Goal: Task Accomplishment & Management: Use online tool/utility

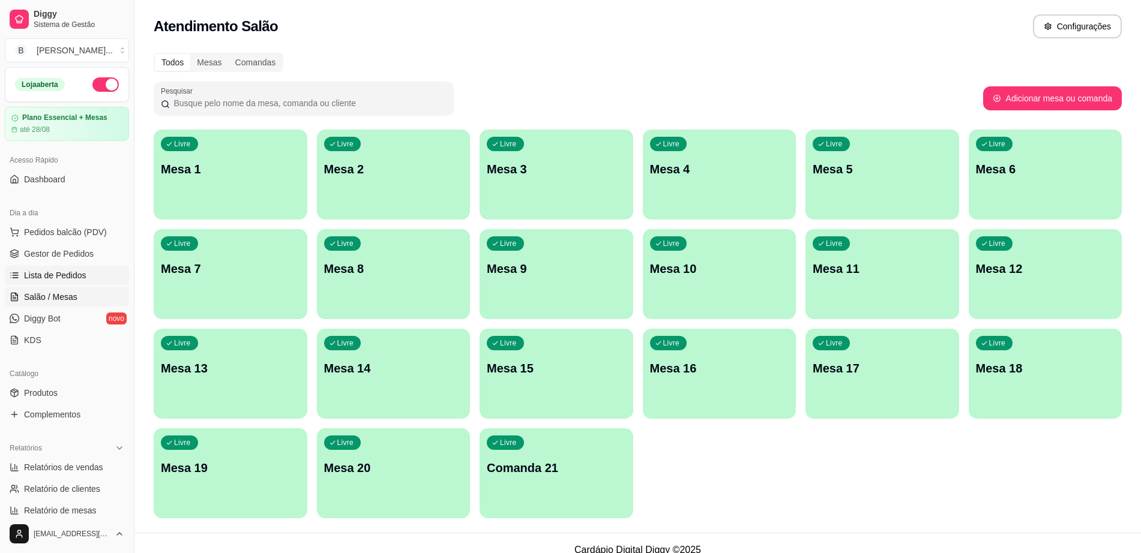
click at [52, 266] on link "Lista de Pedidos" at bounding box center [67, 275] width 124 height 19
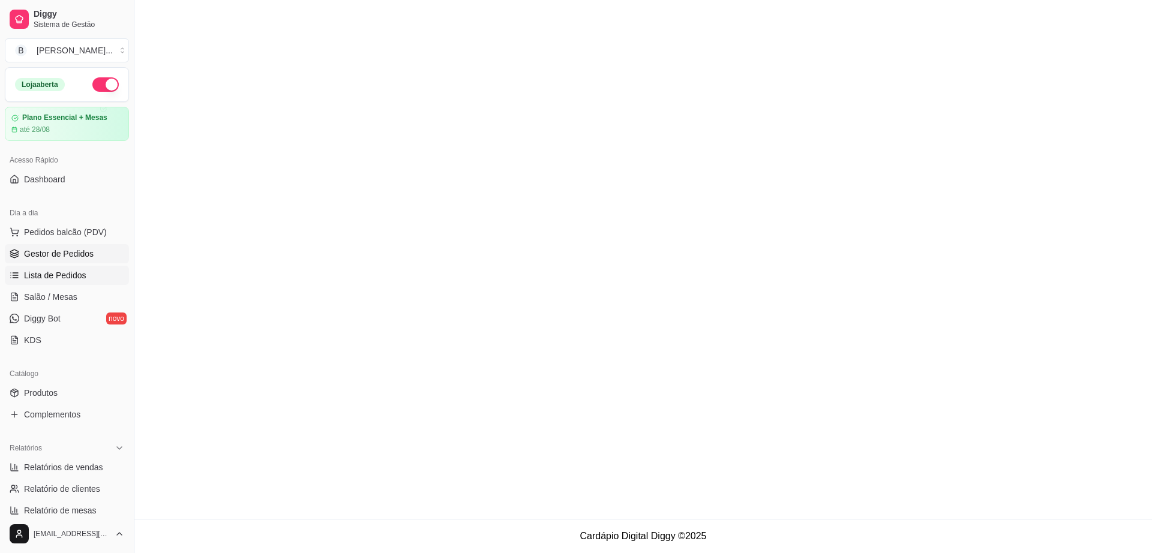
click at [58, 260] on link "Gestor de Pedidos" at bounding box center [67, 253] width 124 height 19
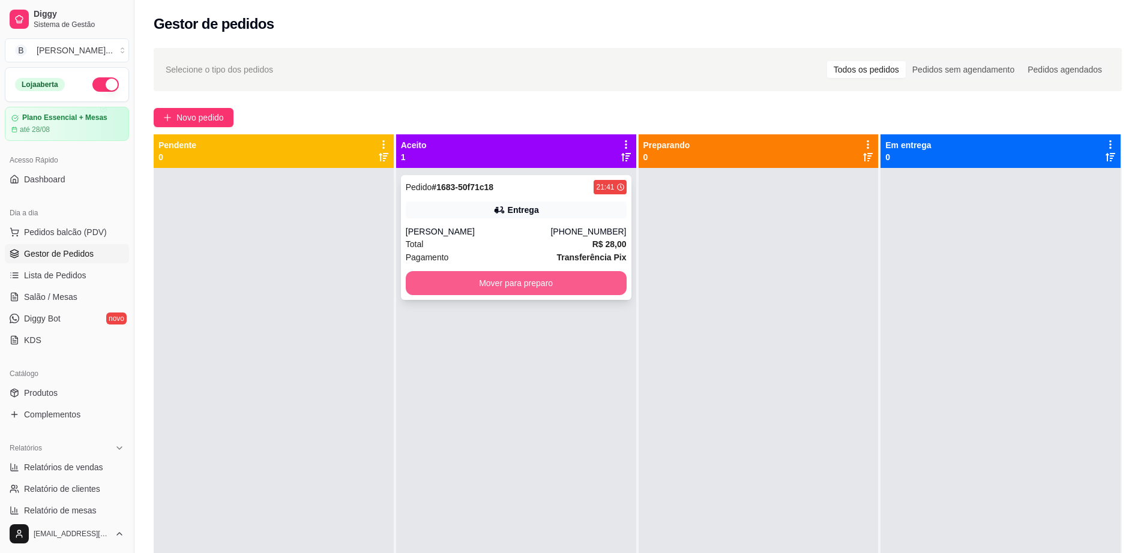
click at [491, 281] on button "Mover para preparo" at bounding box center [516, 283] width 221 height 24
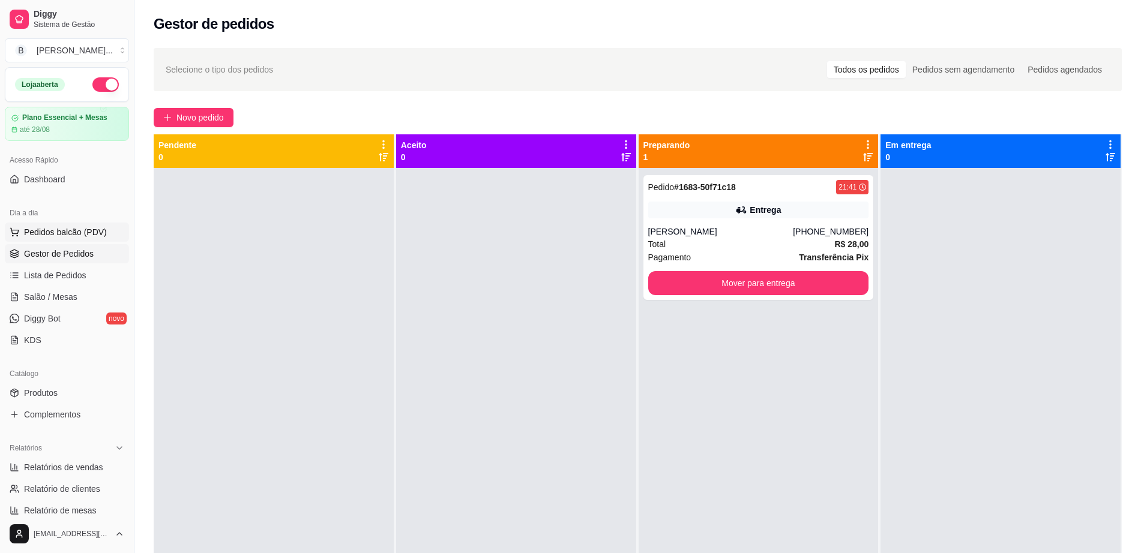
click at [68, 234] on span "Pedidos balcão (PDV)" at bounding box center [65, 232] width 83 height 12
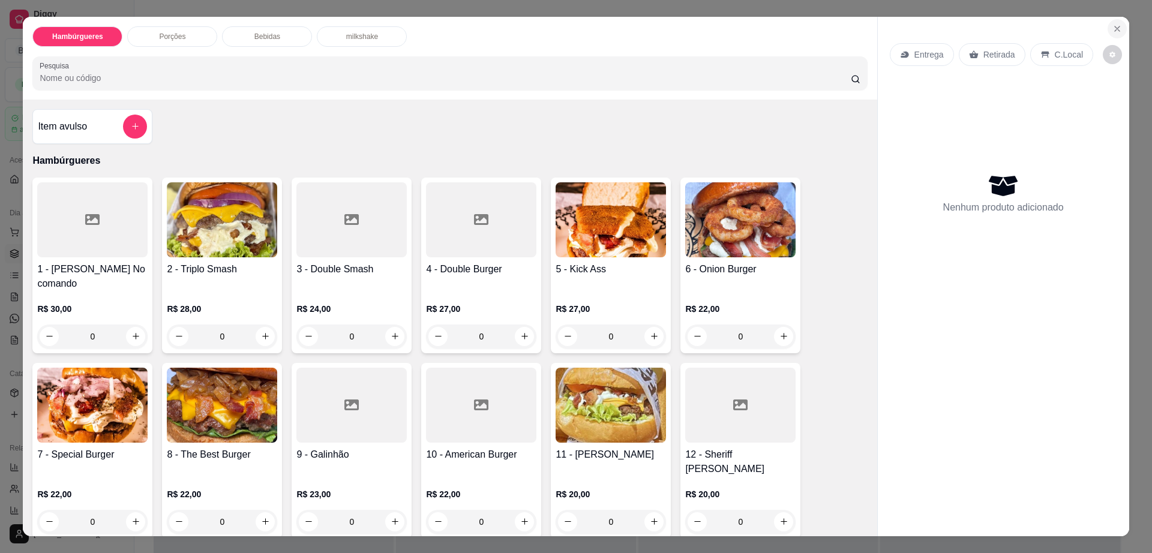
click at [1115, 32] on icon "Close" at bounding box center [1117, 29] width 10 height 10
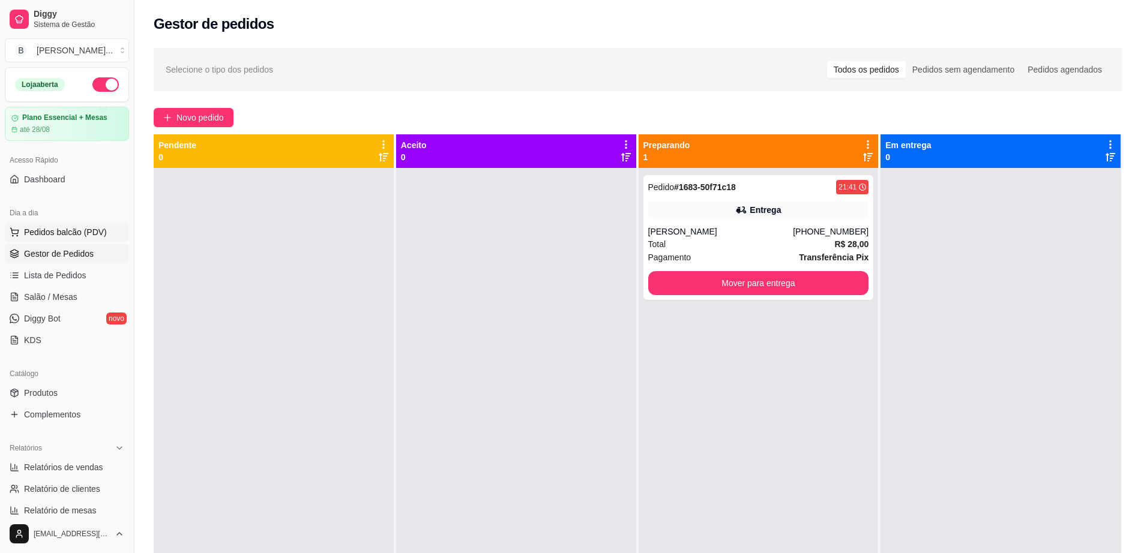
click at [81, 238] on span "Pedidos balcão (PDV)" at bounding box center [65, 232] width 83 height 12
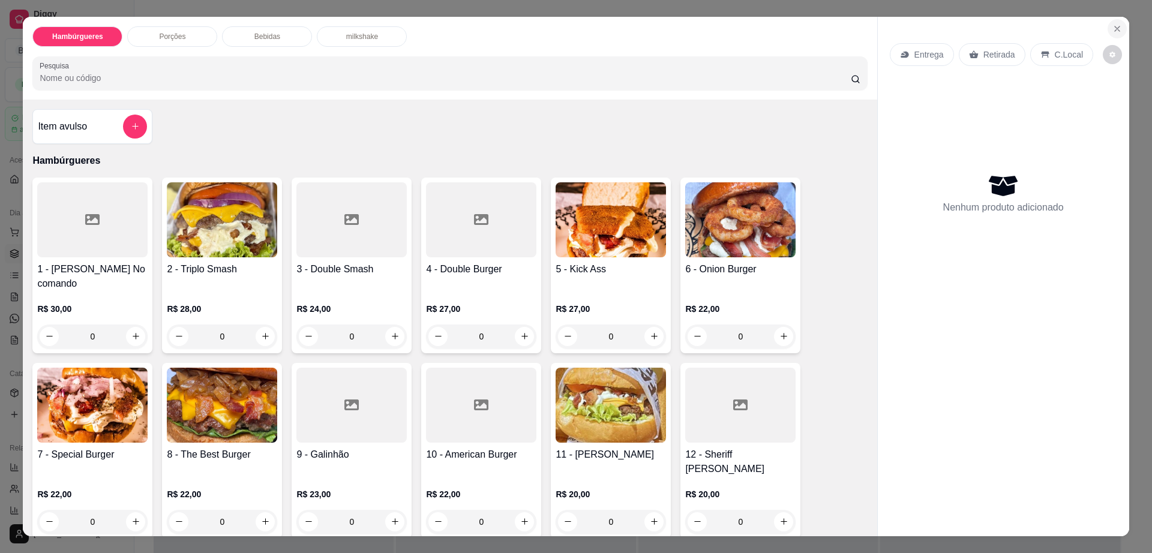
click at [1113, 24] on icon "Close" at bounding box center [1117, 29] width 10 height 10
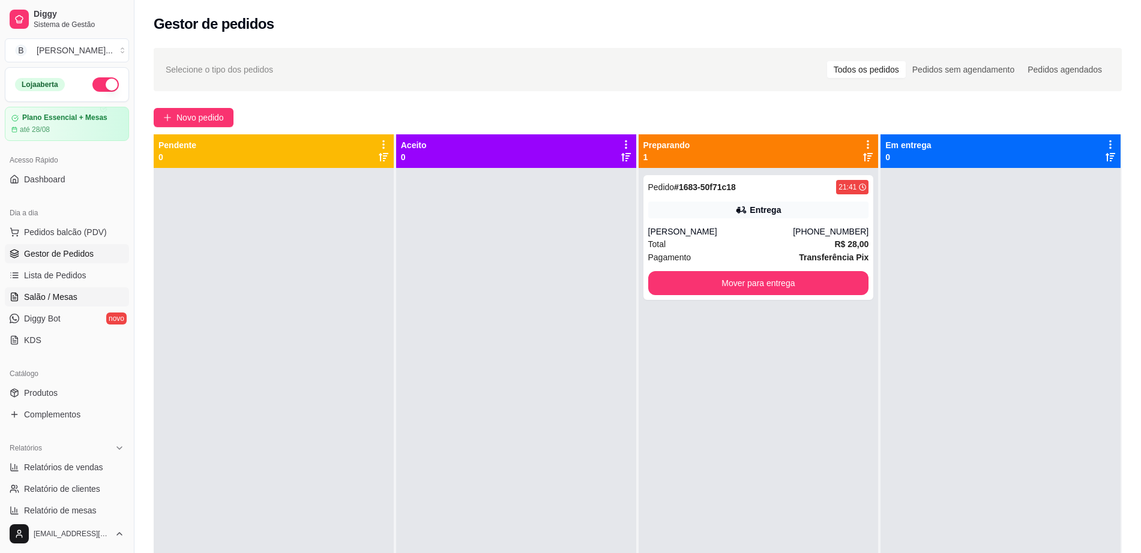
click at [82, 299] on link "Salão / Mesas" at bounding box center [67, 296] width 124 height 19
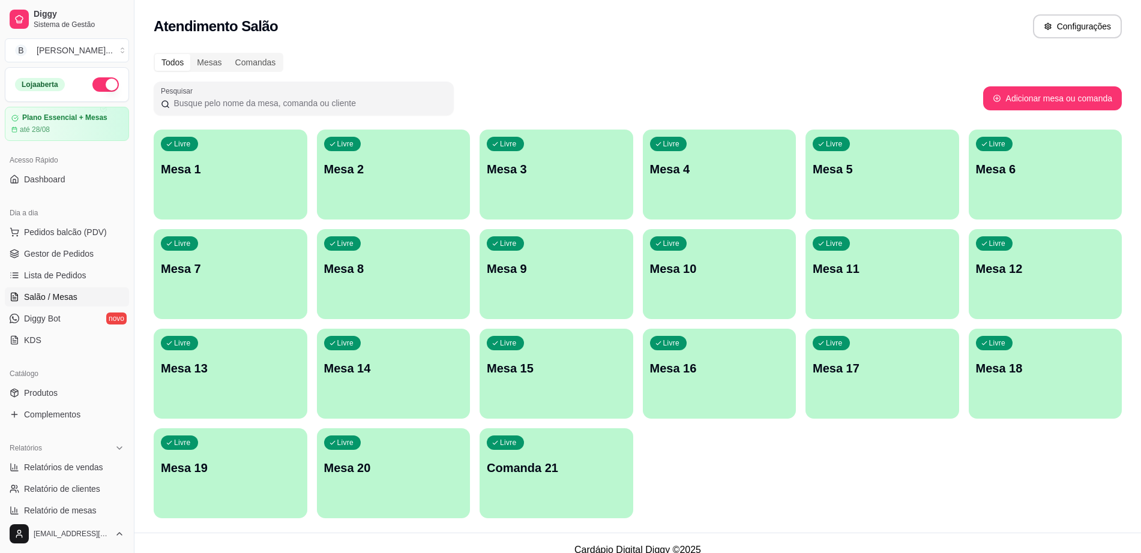
click at [376, 290] on div "Livre Mesa 8" at bounding box center [394, 267] width 154 height 76
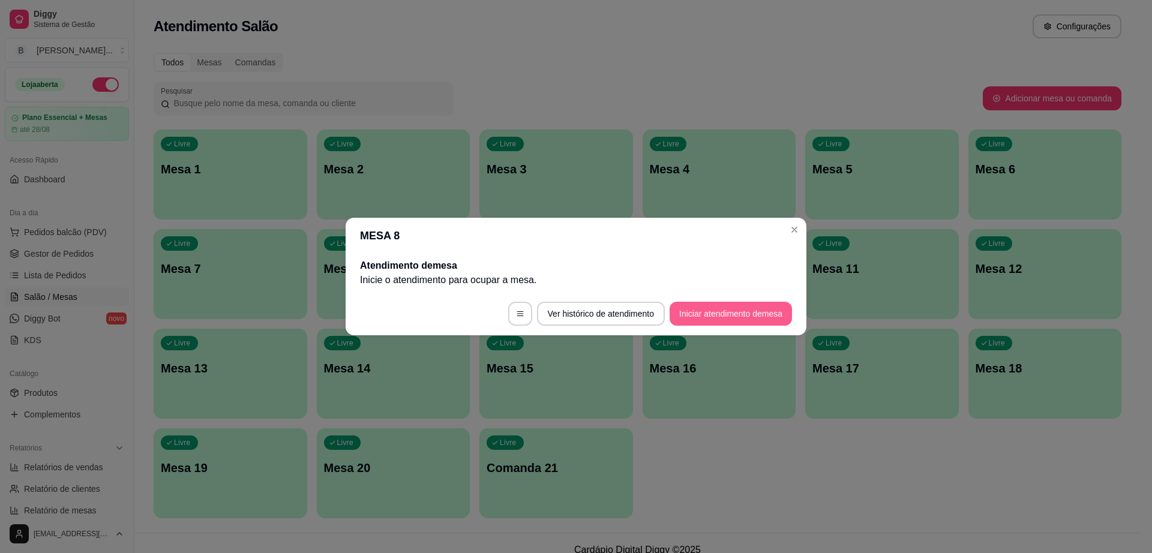
click at [699, 313] on button "Iniciar atendimento de mesa" at bounding box center [731, 314] width 122 height 24
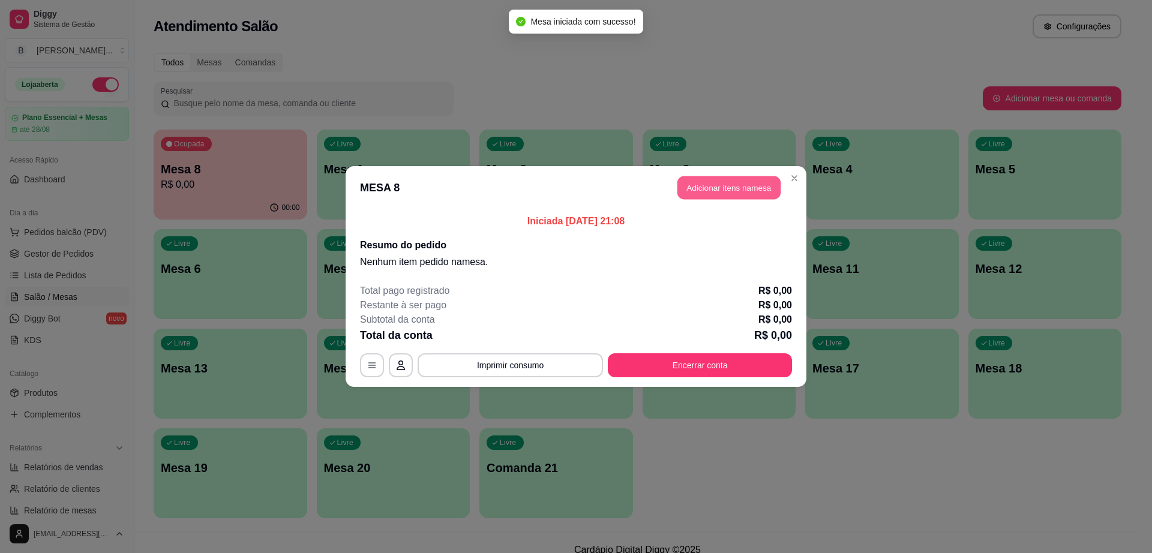
click at [730, 191] on button "Adicionar itens na mesa" at bounding box center [728, 187] width 103 height 23
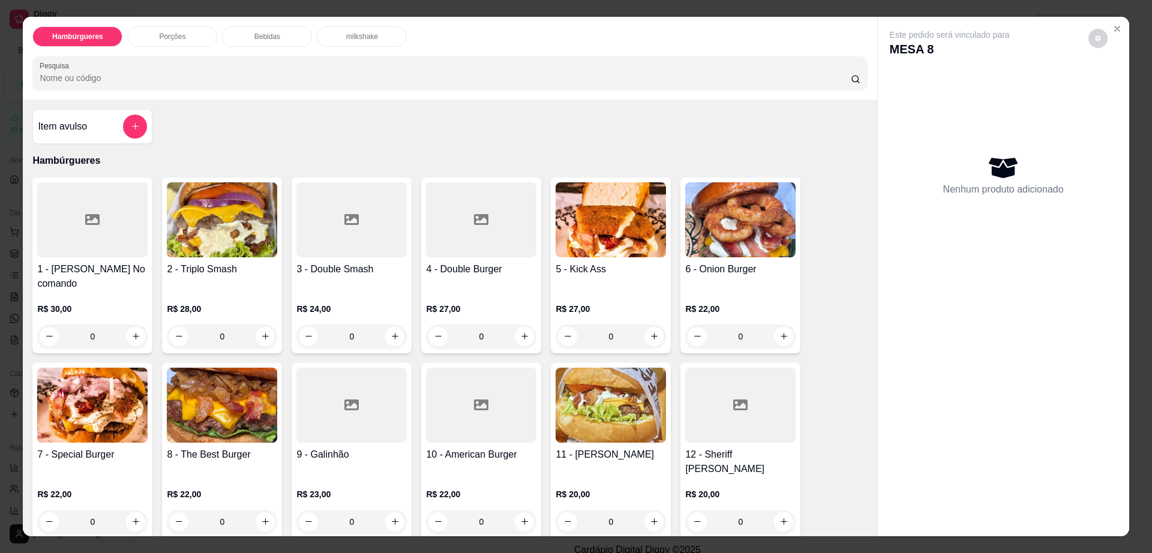
click at [473, 253] on div at bounding box center [481, 219] width 110 height 75
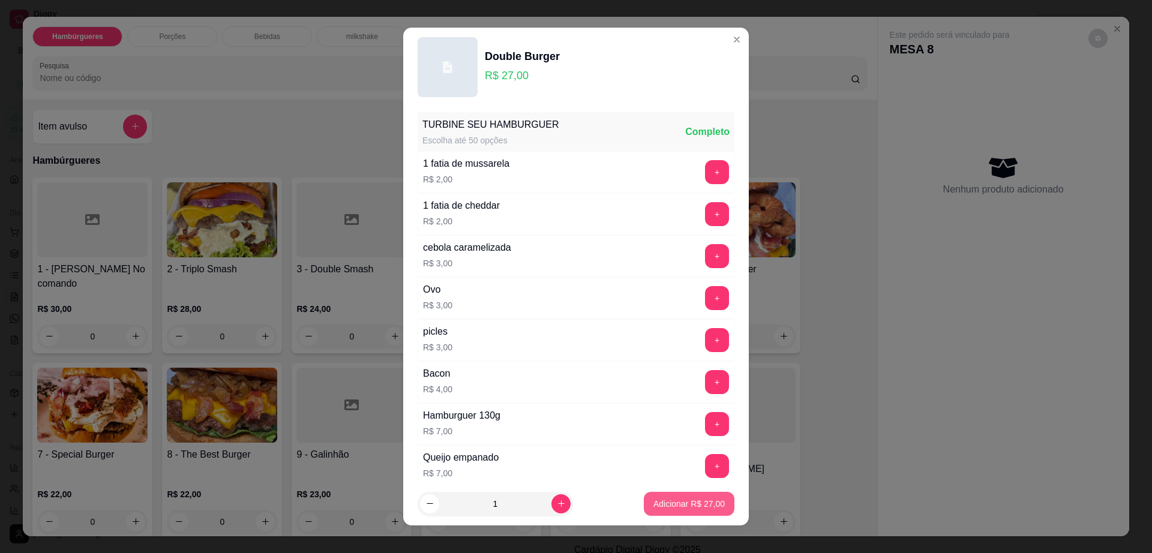
click at [653, 499] on p "Adicionar R$ 27,00" at bounding box center [688, 504] width 71 height 12
type input "1"
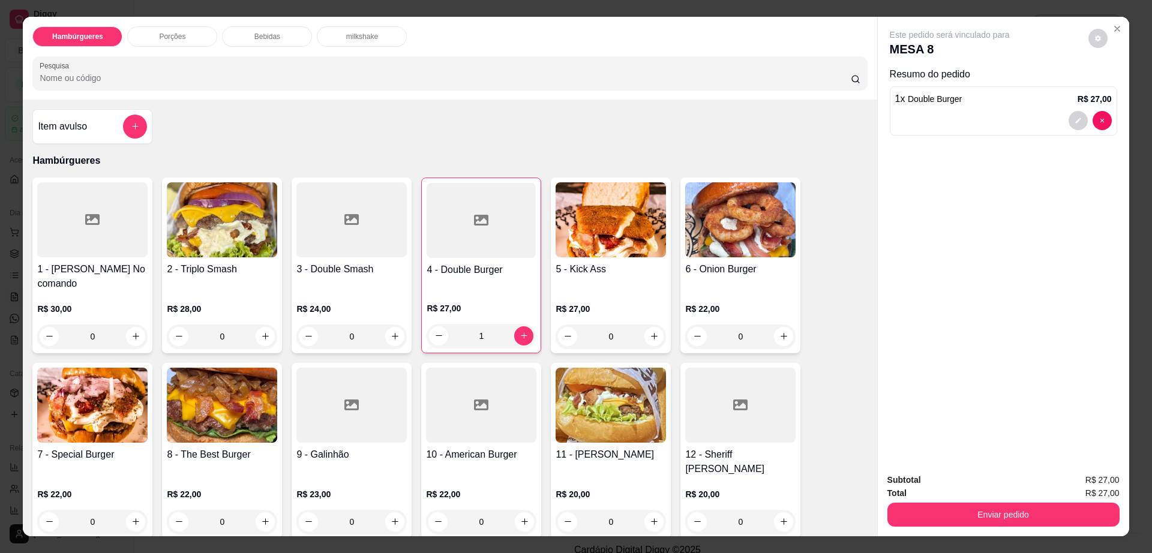
click at [281, 28] on div "Bebidas" at bounding box center [267, 36] width 90 height 20
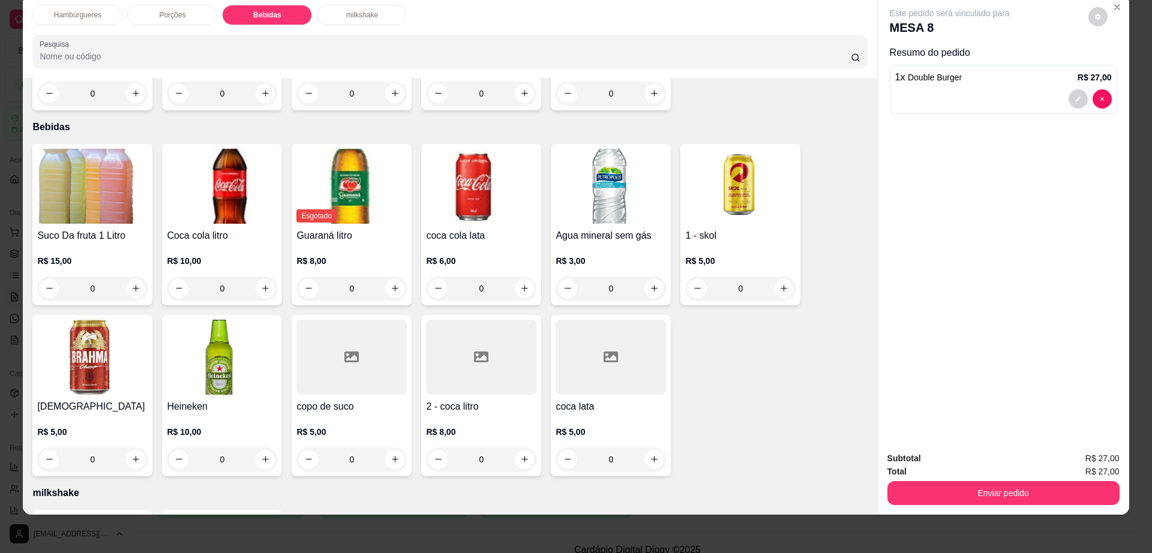
click at [494, 338] on div at bounding box center [481, 357] width 110 height 75
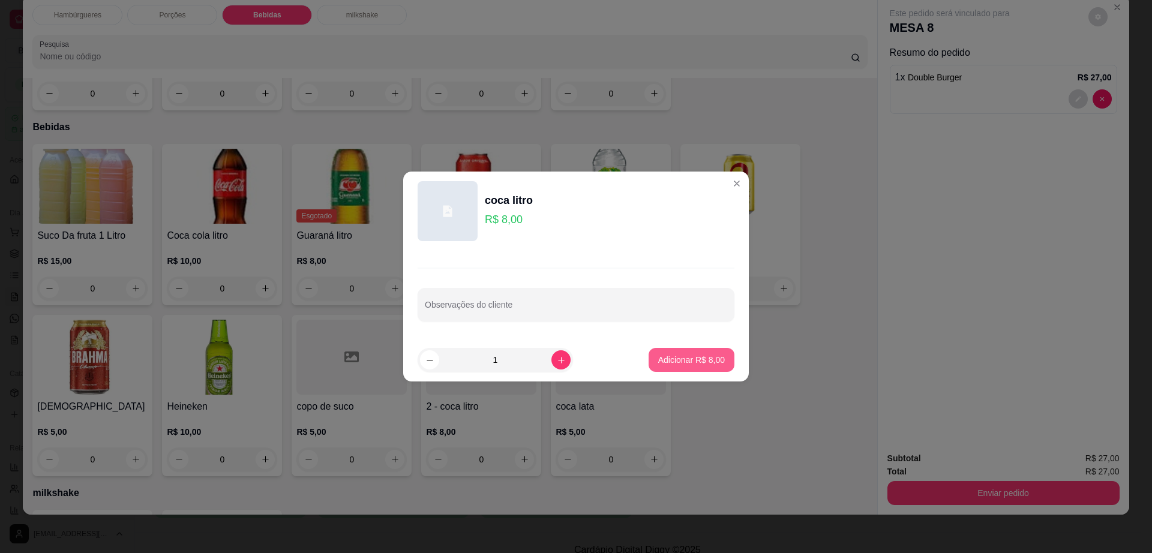
click at [678, 350] on button "Adicionar R$ 8,00" at bounding box center [692, 360] width 86 height 24
type input "1"
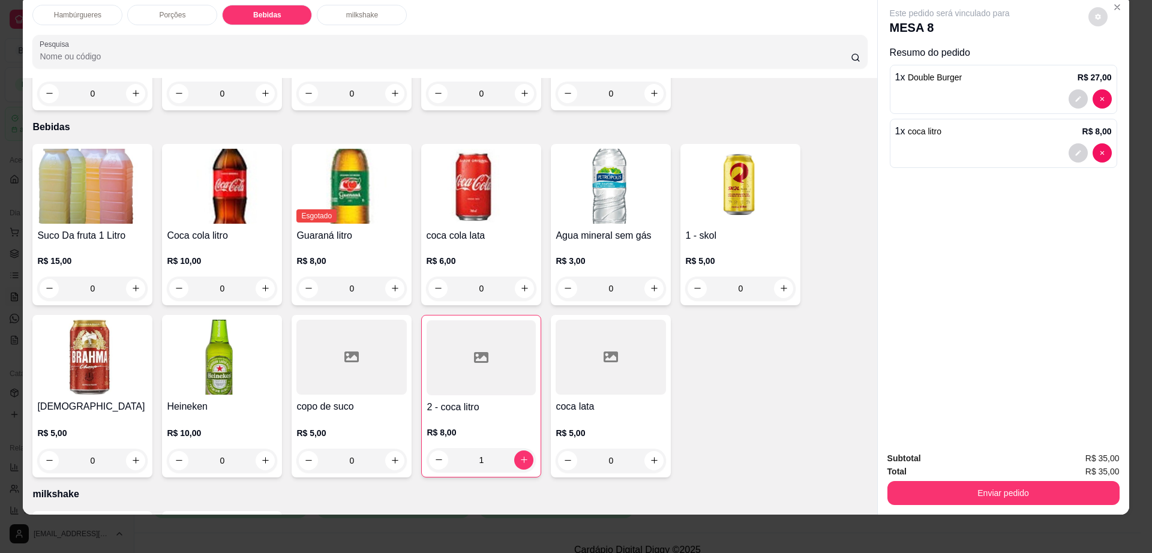
click at [1088, 15] on button "decrease-product-quantity" at bounding box center [1097, 16] width 19 height 19
click at [977, 486] on button "Enviar pedido" at bounding box center [1003, 493] width 232 height 24
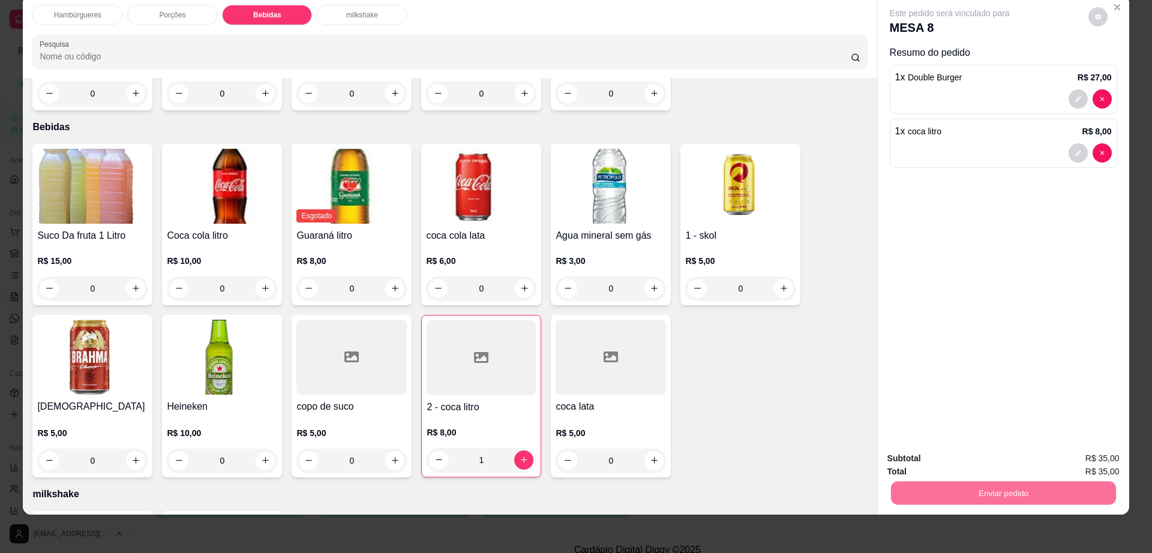
click at [983, 459] on button "Não registrar e enviar pedido" at bounding box center [962, 463] width 121 height 22
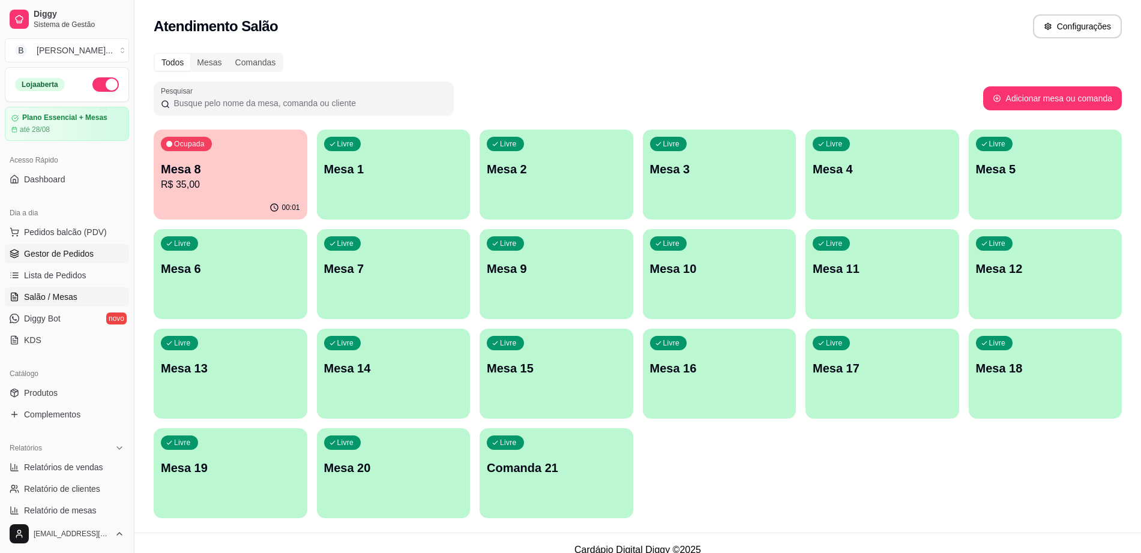
click at [93, 256] on link "Gestor de Pedidos" at bounding box center [67, 253] width 124 height 19
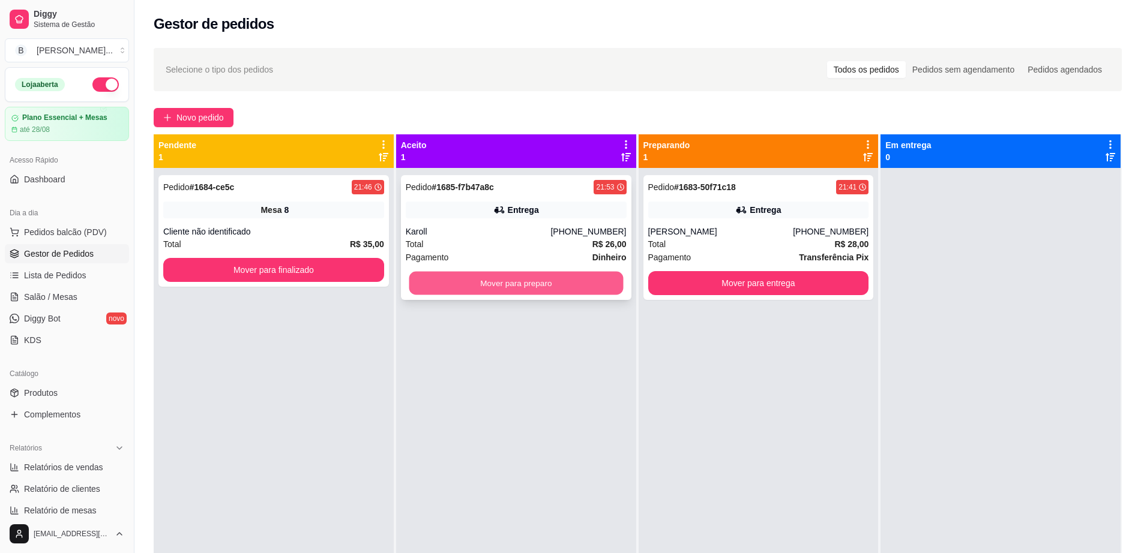
click at [559, 281] on button "Mover para preparo" at bounding box center [516, 283] width 214 height 23
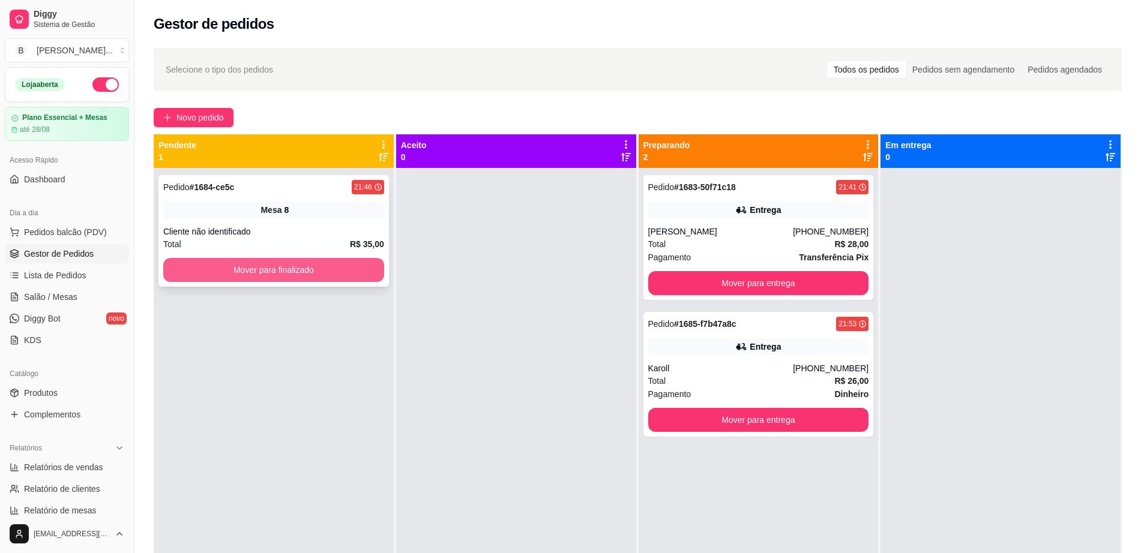
click at [342, 265] on button "Mover para finalizado" at bounding box center [273, 270] width 221 height 24
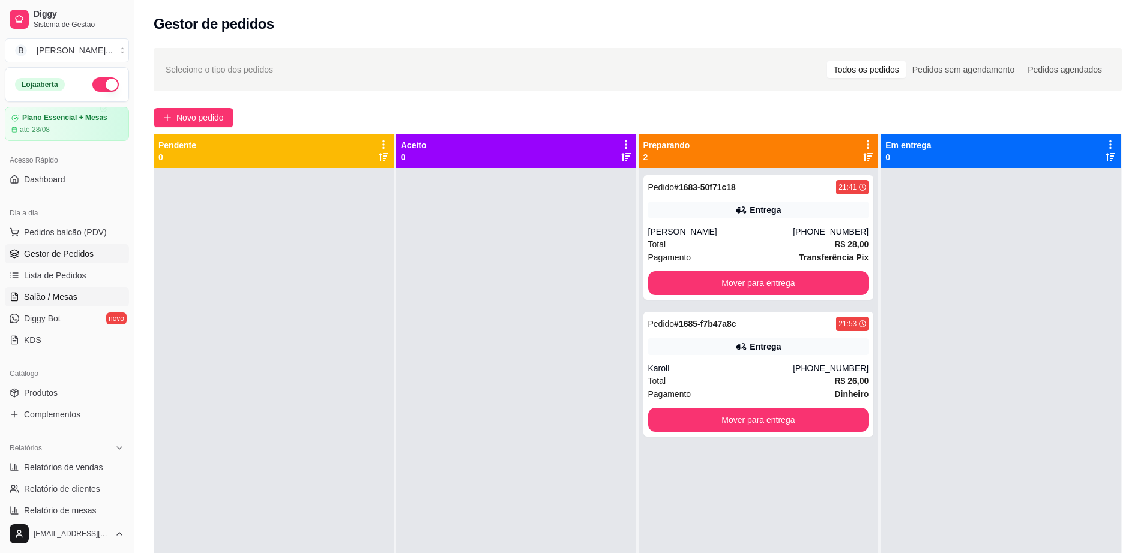
click at [89, 290] on link "Salão / Mesas" at bounding box center [67, 296] width 124 height 19
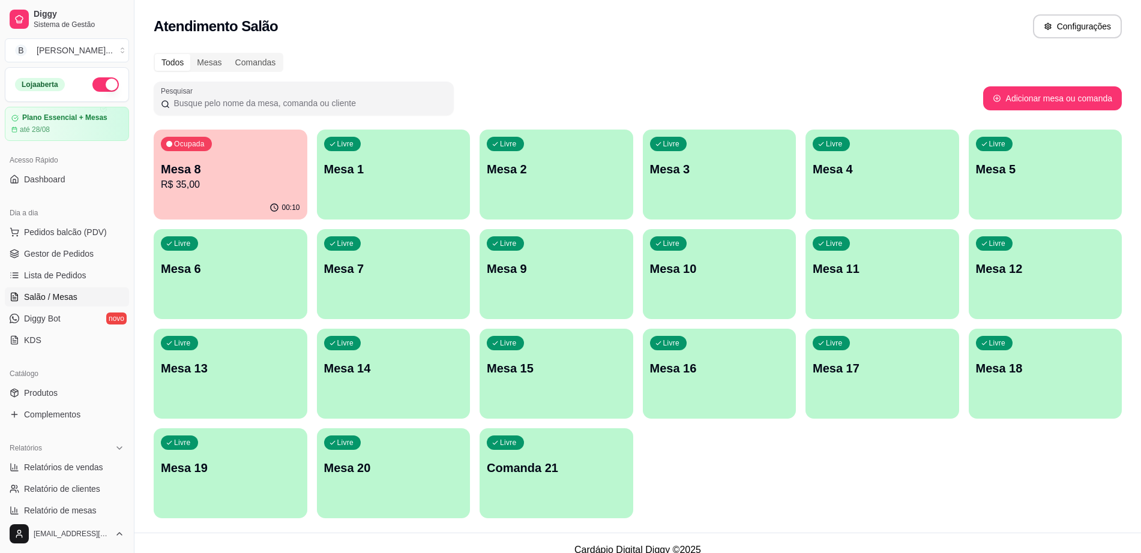
click at [254, 178] on p "R$ 35,00" at bounding box center [230, 185] width 139 height 14
click at [90, 257] on span "Gestor de Pedidos" at bounding box center [59, 254] width 70 height 12
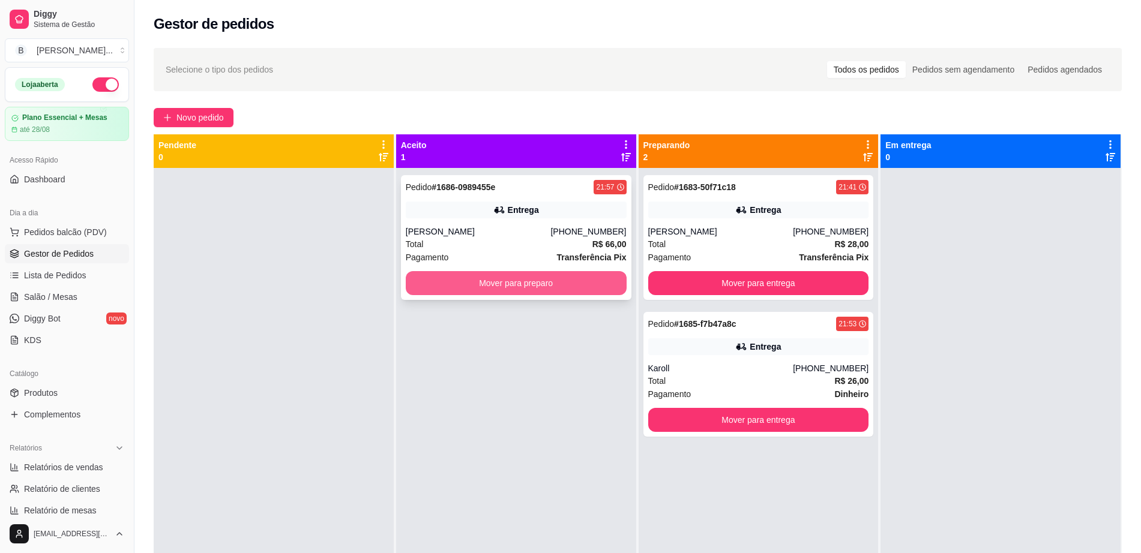
click at [529, 284] on button "Mover para preparo" at bounding box center [516, 283] width 221 height 24
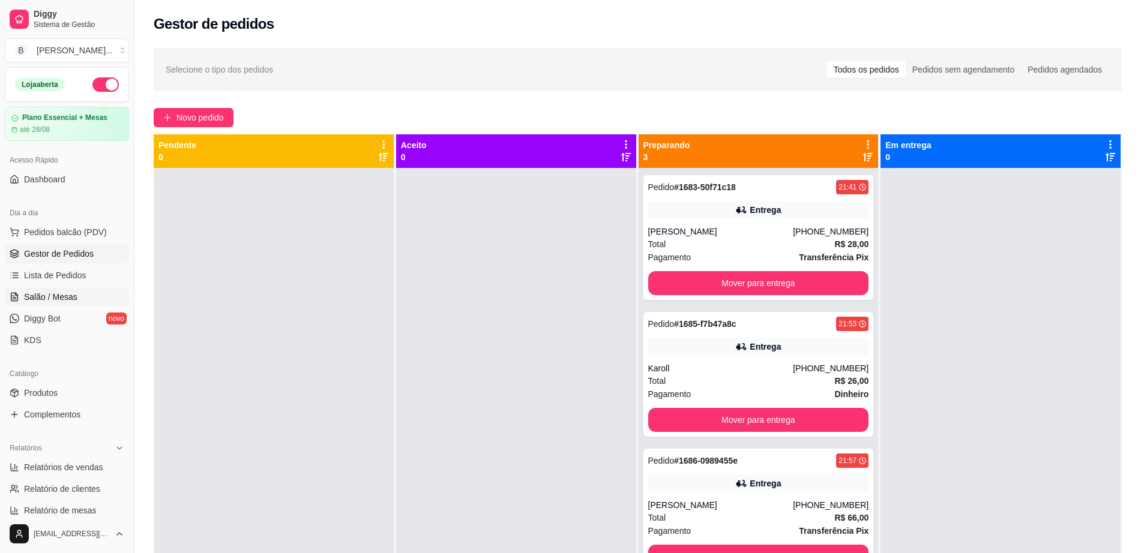
click at [71, 293] on span "Salão / Mesas" at bounding box center [50, 297] width 53 height 12
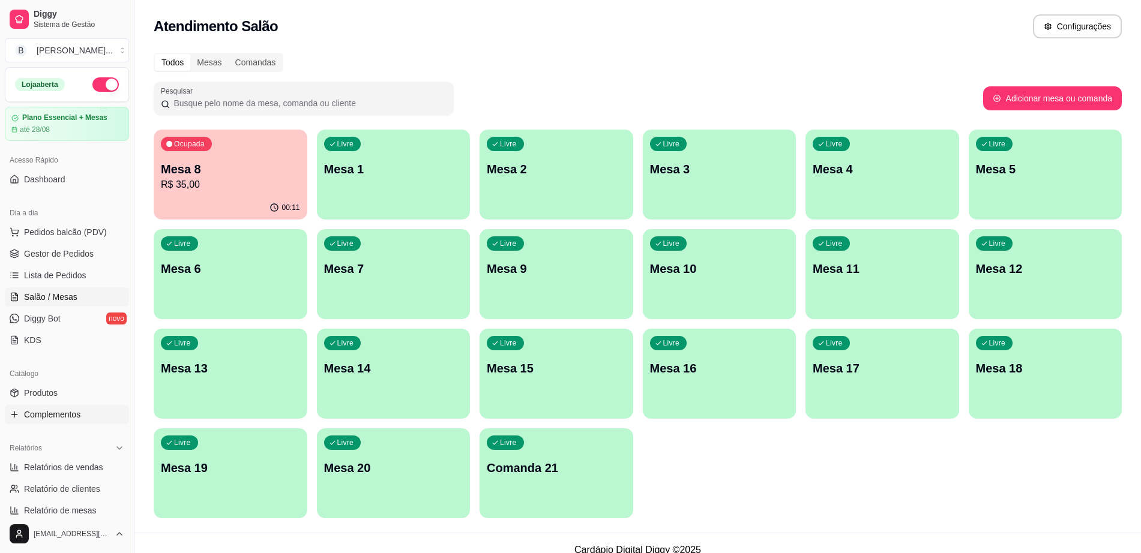
click at [86, 420] on link "Complementos" at bounding box center [67, 414] width 124 height 19
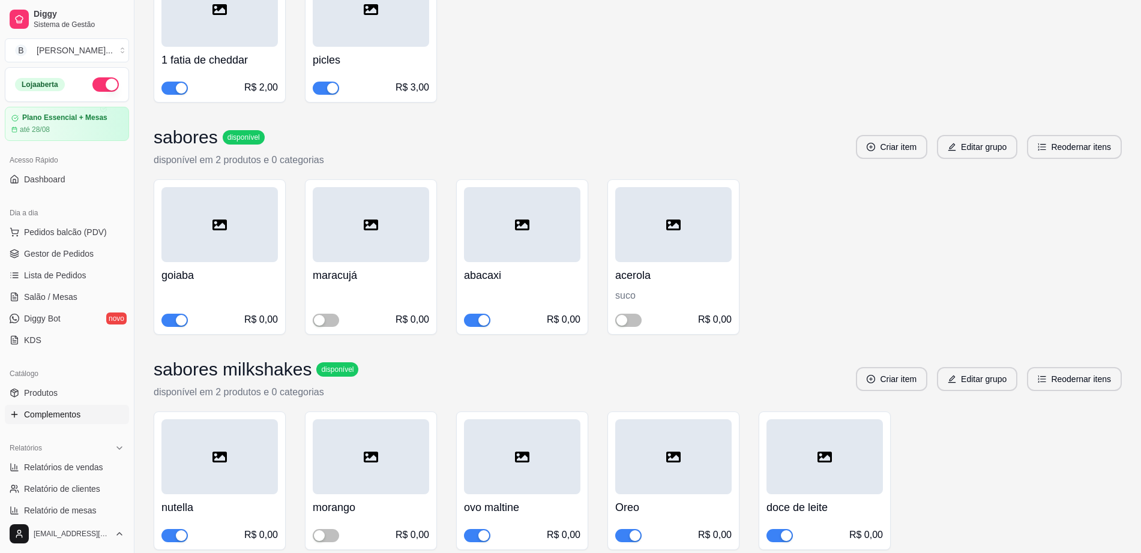
scroll to position [525, 0]
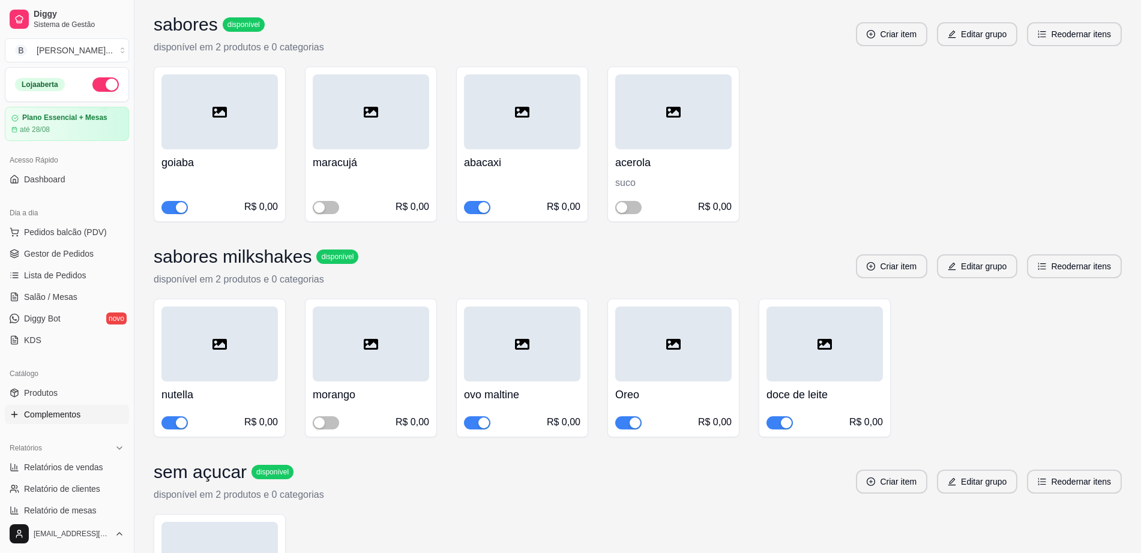
click at [478, 207] on button "button" at bounding box center [477, 207] width 26 height 13
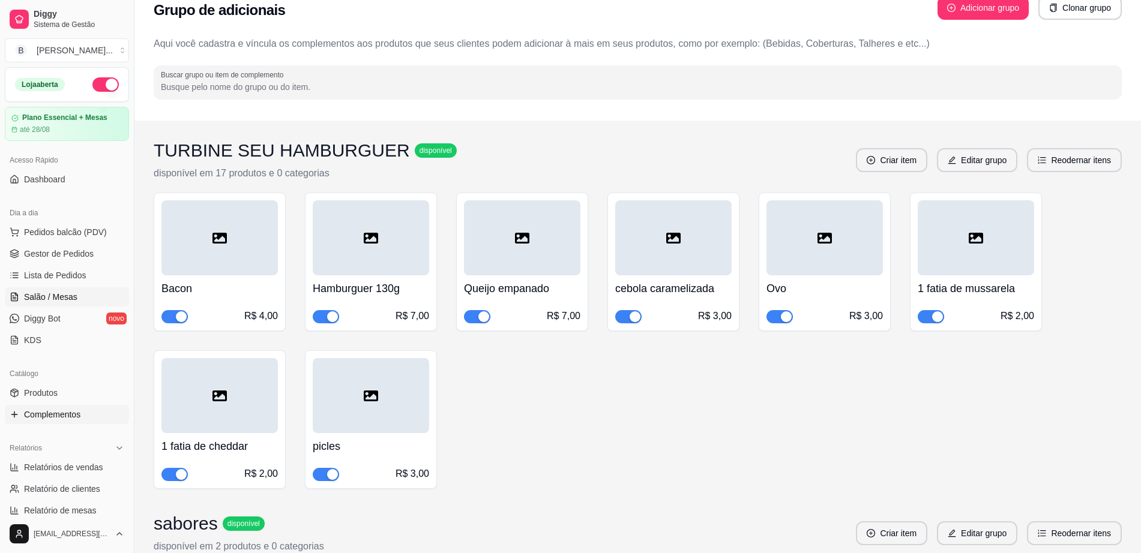
scroll to position [0, 0]
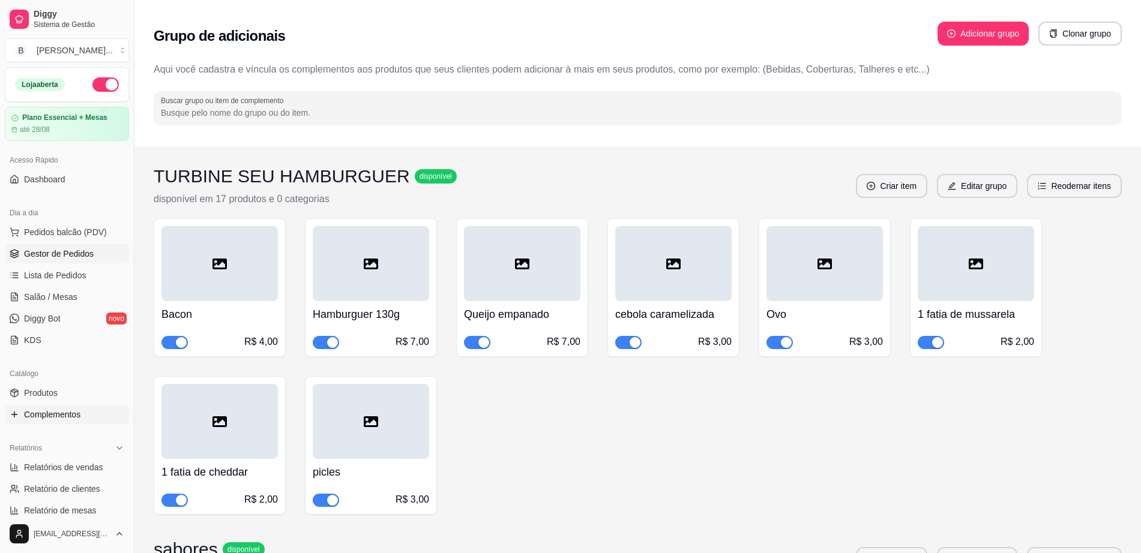
click at [101, 251] on link "Gestor de Pedidos" at bounding box center [67, 253] width 124 height 19
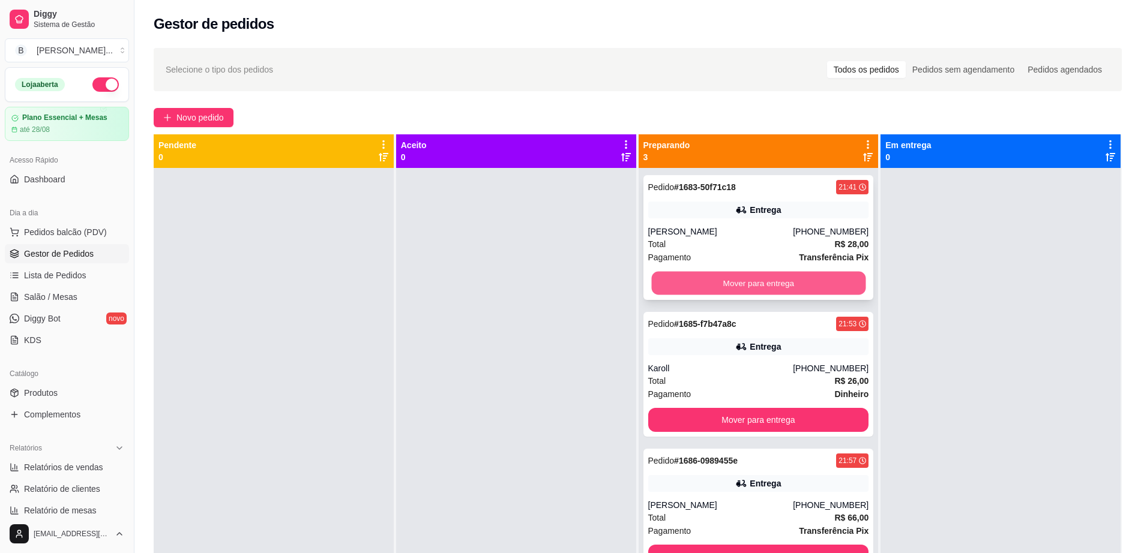
click at [767, 274] on button "Mover para entrega" at bounding box center [758, 283] width 214 height 23
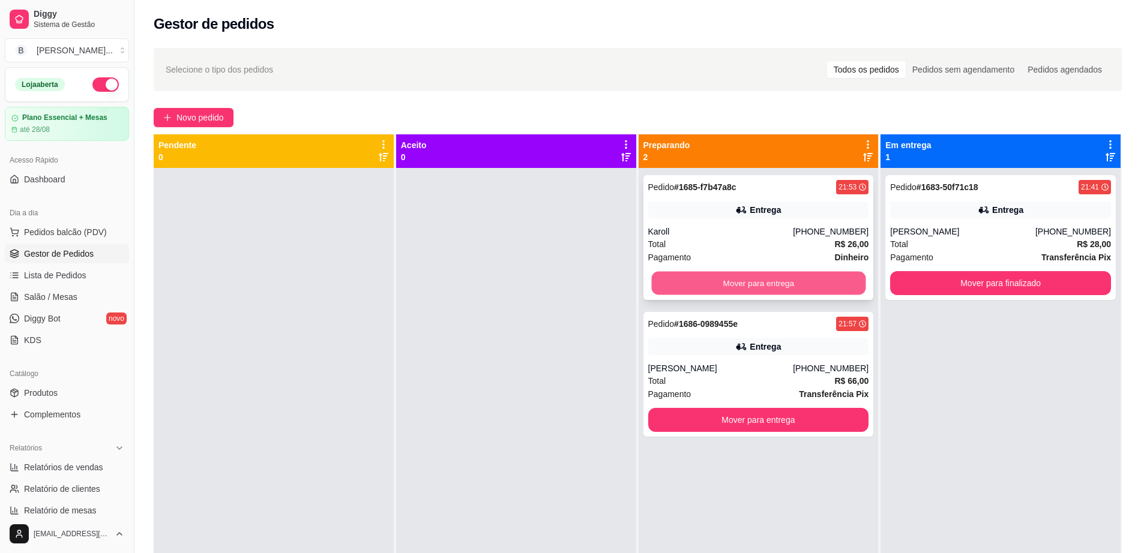
click at [763, 281] on button "Mover para entrega" at bounding box center [758, 283] width 214 height 23
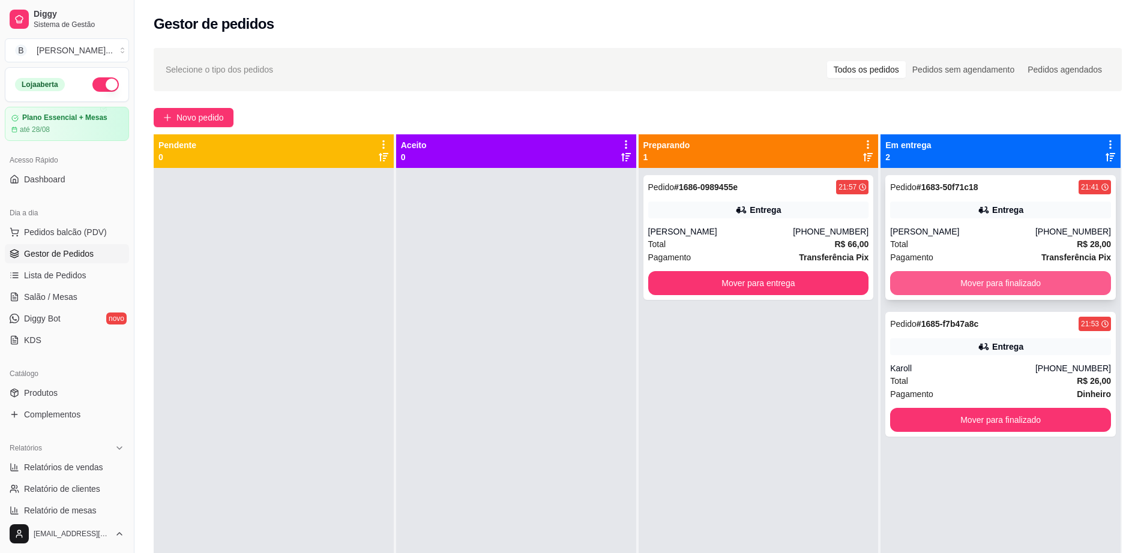
click at [902, 274] on button "Mover para finalizado" at bounding box center [1000, 283] width 221 height 24
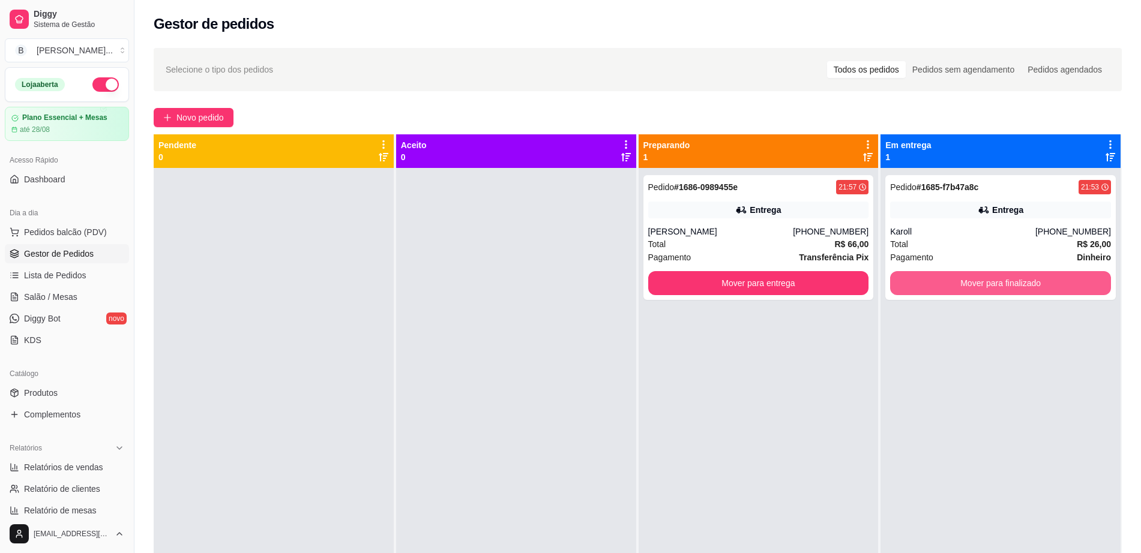
click at [902, 274] on button "Mover para finalizado" at bounding box center [1000, 283] width 221 height 24
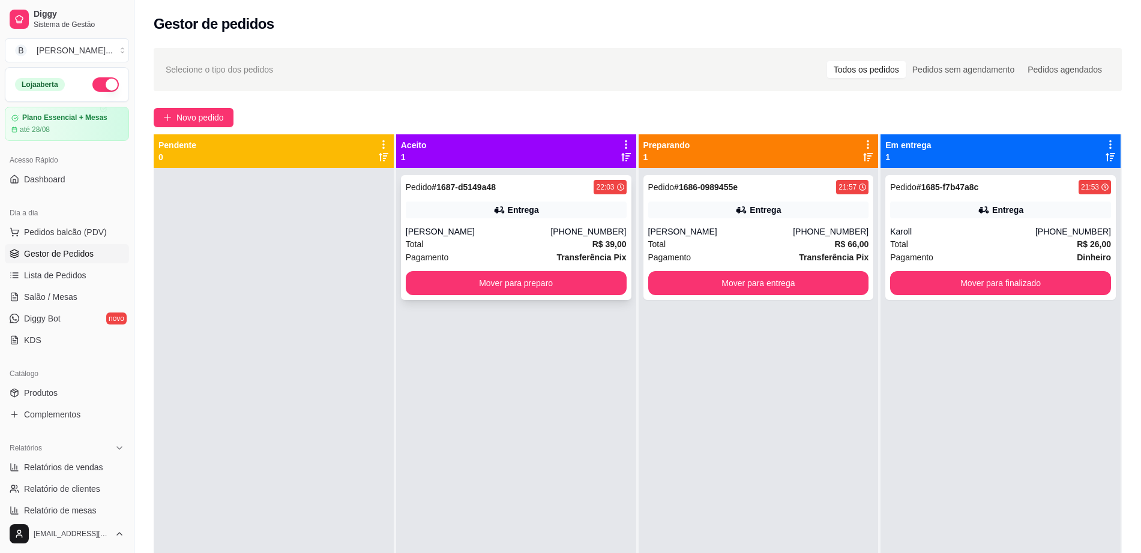
click at [520, 229] on div "[PERSON_NAME]" at bounding box center [478, 232] width 145 height 12
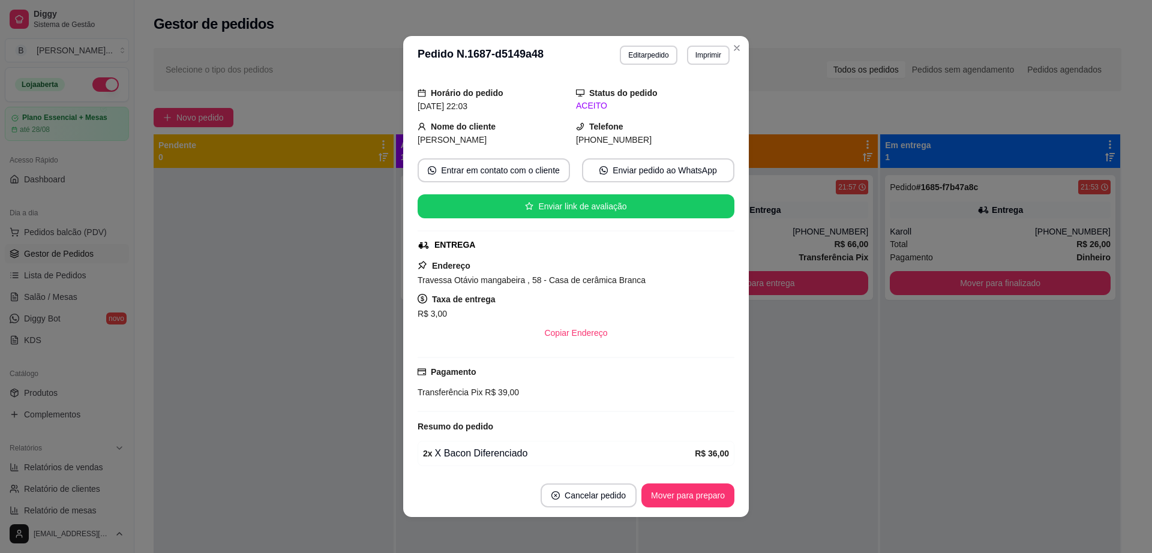
scroll to position [76, 0]
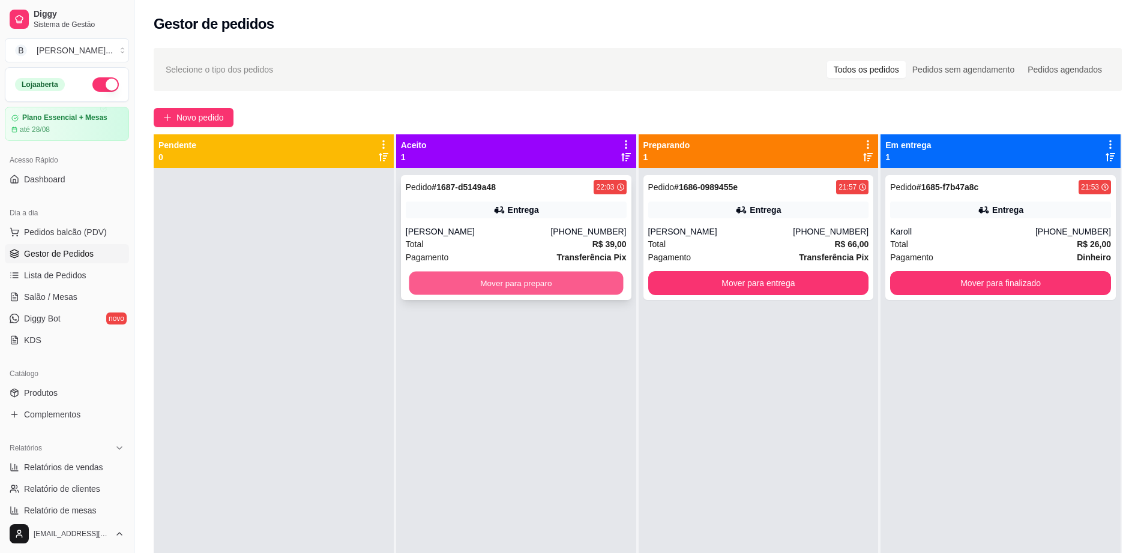
click at [452, 289] on button "Mover para preparo" at bounding box center [516, 283] width 214 height 23
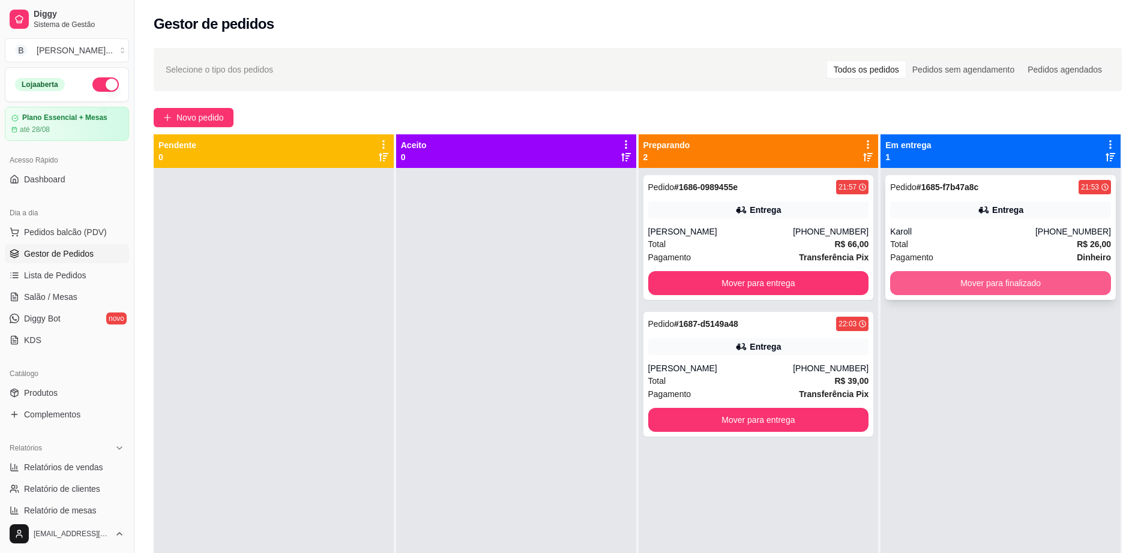
click at [991, 283] on button "Mover para finalizado" at bounding box center [1000, 283] width 221 height 24
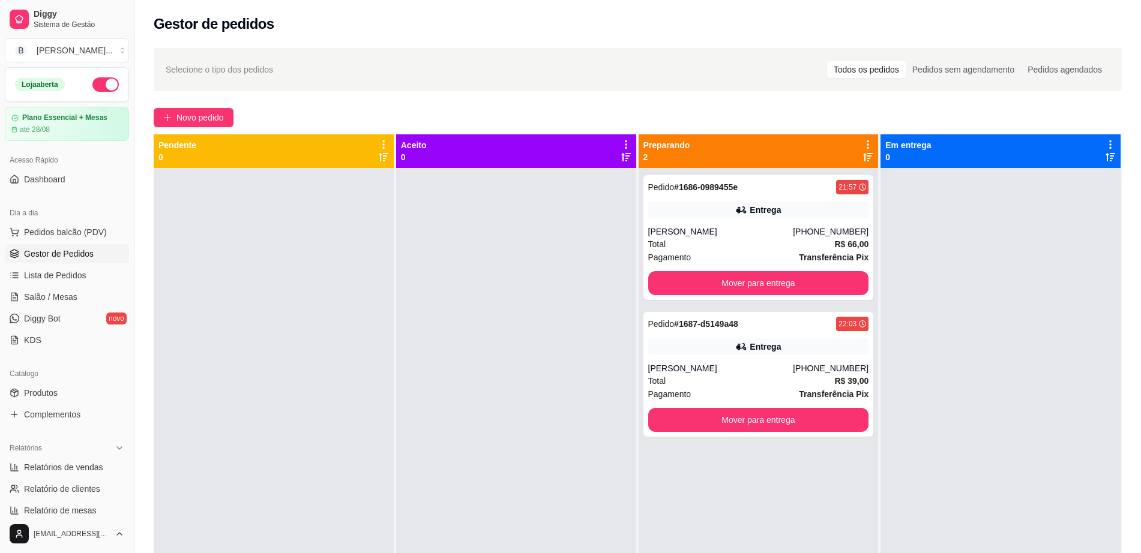
click at [52, 286] on ul "Pedidos balcão (PDV) Gestor de Pedidos Lista de Pedidos Salão / Mesas Diggy Bot…" at bounding box center [67, 286] width 124 height 127
click at [52, 291] on span "Salão / Mesas" at bounding box center [50, 297] width 53 height 12
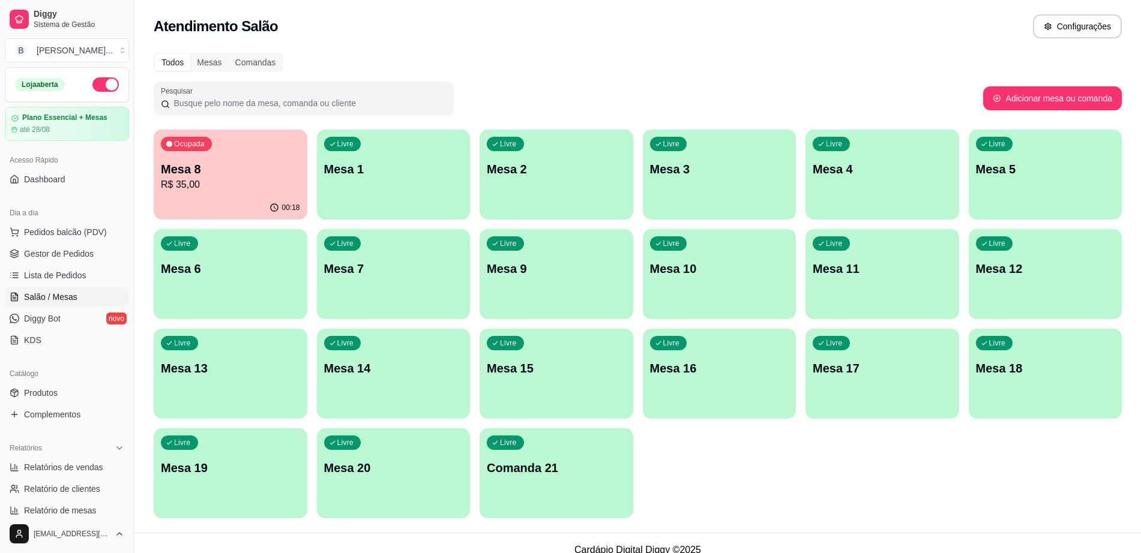
click at [258, 175] on p "Mesa 8" at bounding box center [230, 169] width 139 height 17
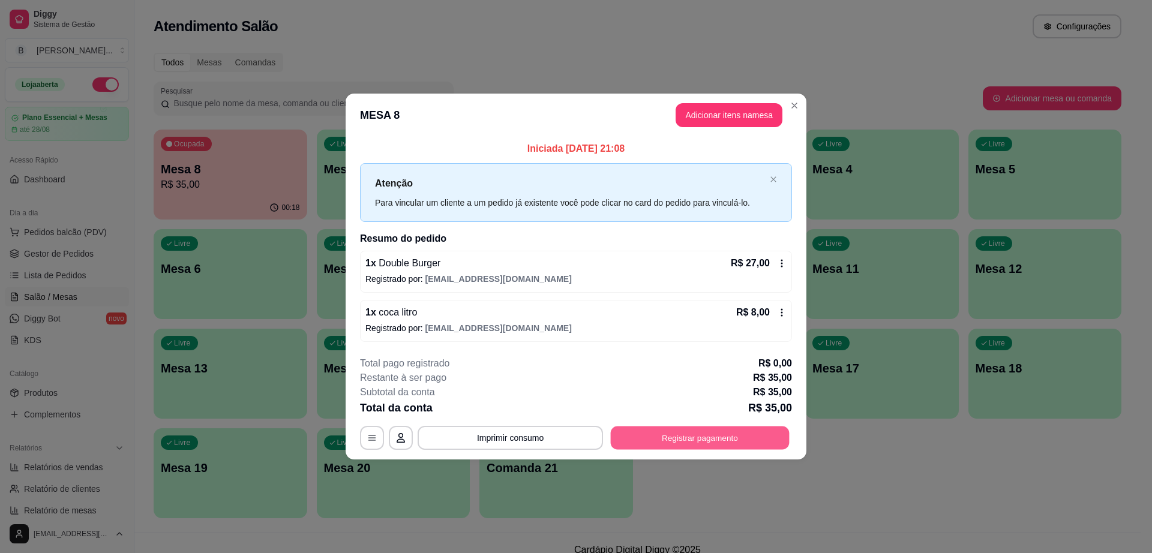
click at [715, 439] on button "Registrar pagamento" at bounding box center [700, 437] width 179 height 23
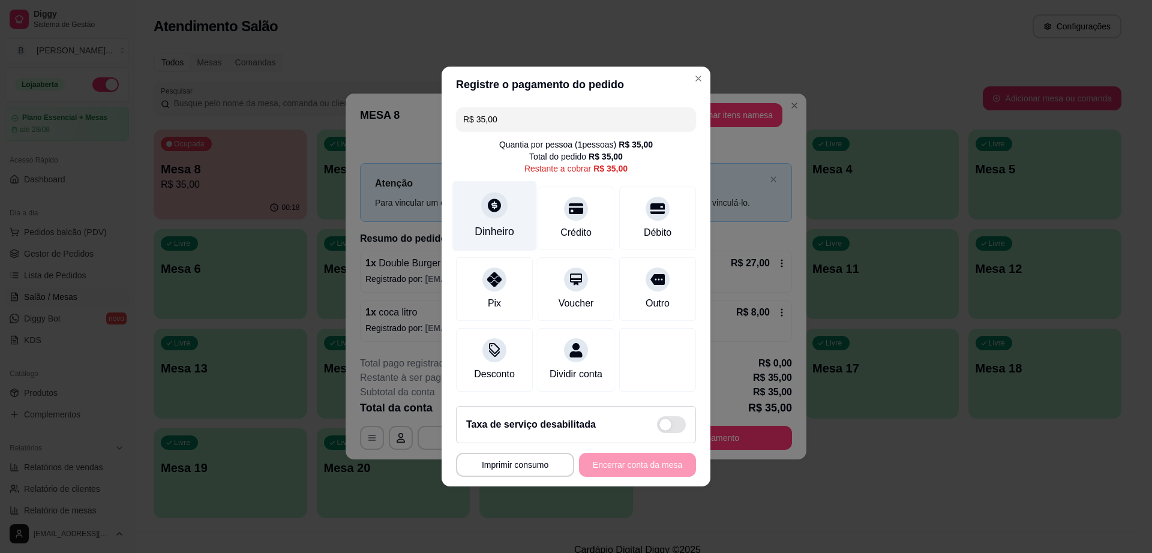
click at [476, 212] on div "Dinheiro" at bounding box center [494, 216] width 85 height 70
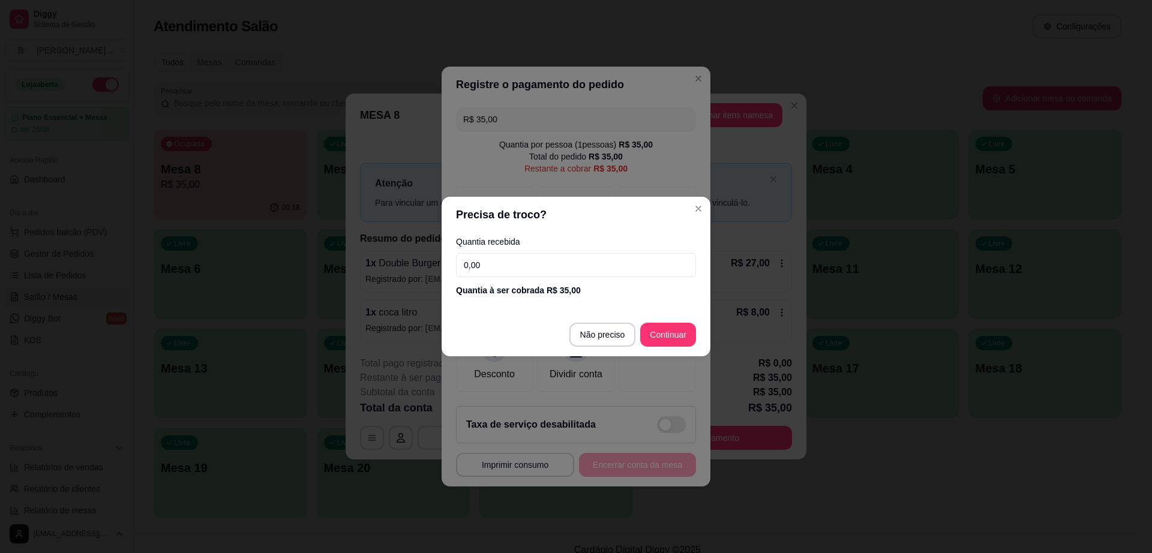
click at [502, 263] on input "0,00" at bounding box center [576, 265] width 240 height 24
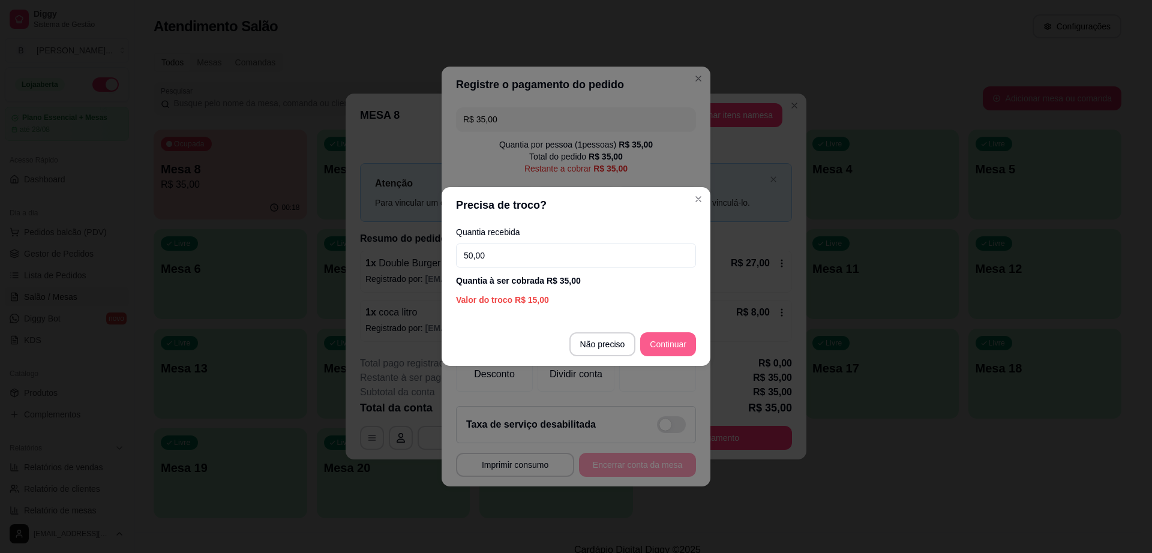
type input "50,00"
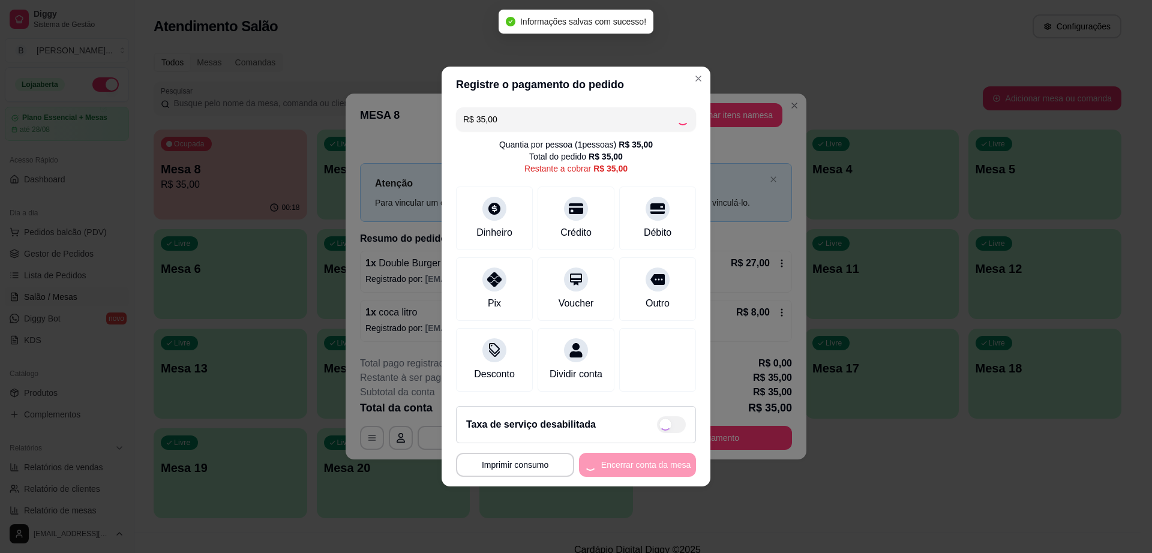
type input "R$ 0,00"
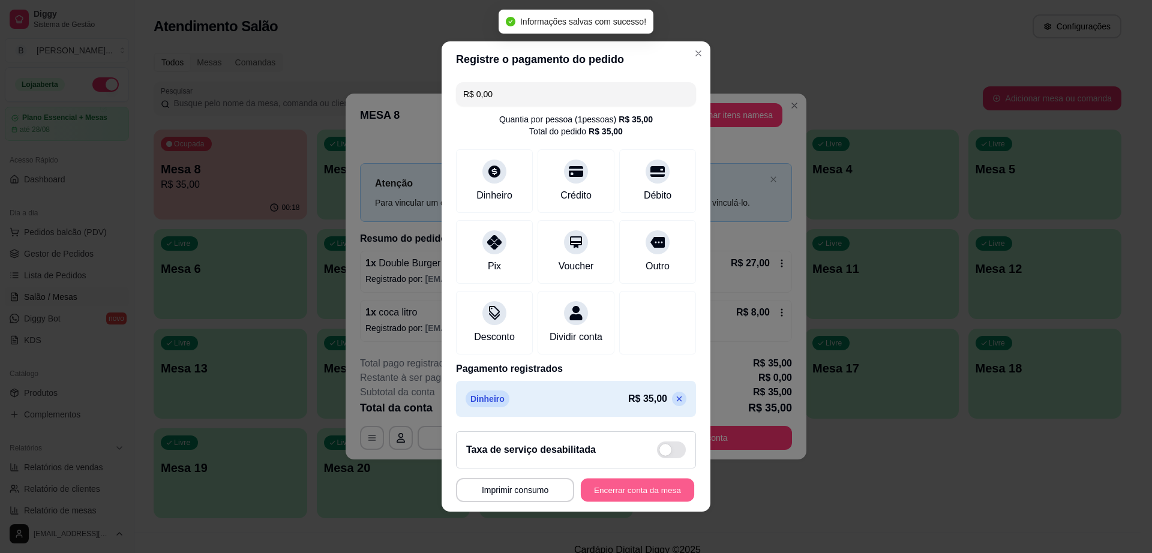
click at [652, 485] on button "Encerrar conta da mesa" at bounding box center [637, 490] width 113 height 23
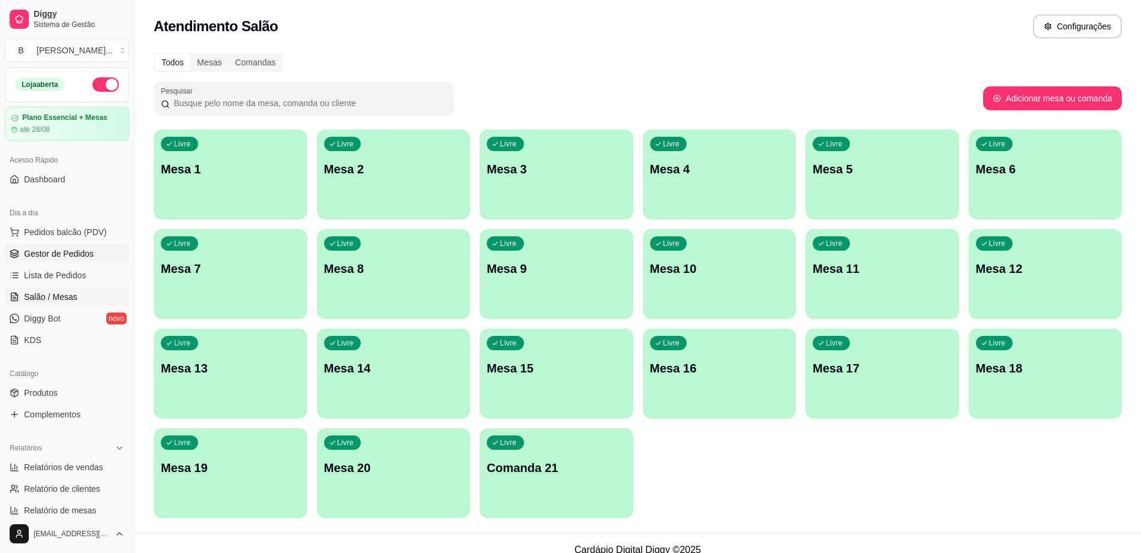
click at [67, 255] on span "Gestor de Pedidos" at bounding box center [59, 254] width 70 height 12
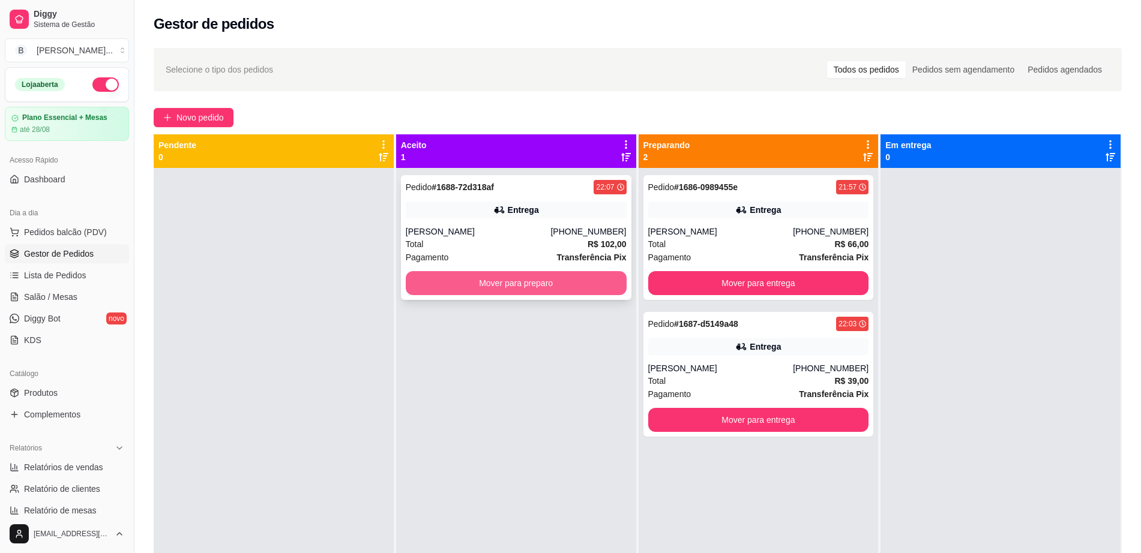
click at [528, 285] on button "Mover para preparo" at bounding box center [516, 283] width 221 height 24
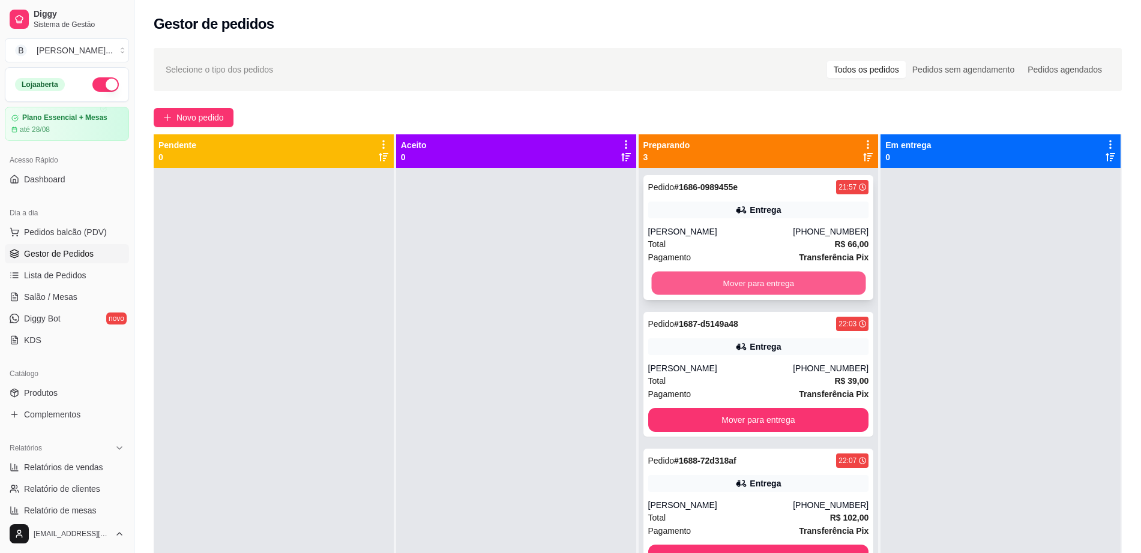
click at [730, 287] on button "Mover para entrega" at bounding box center [758, 283] width 214 height 23
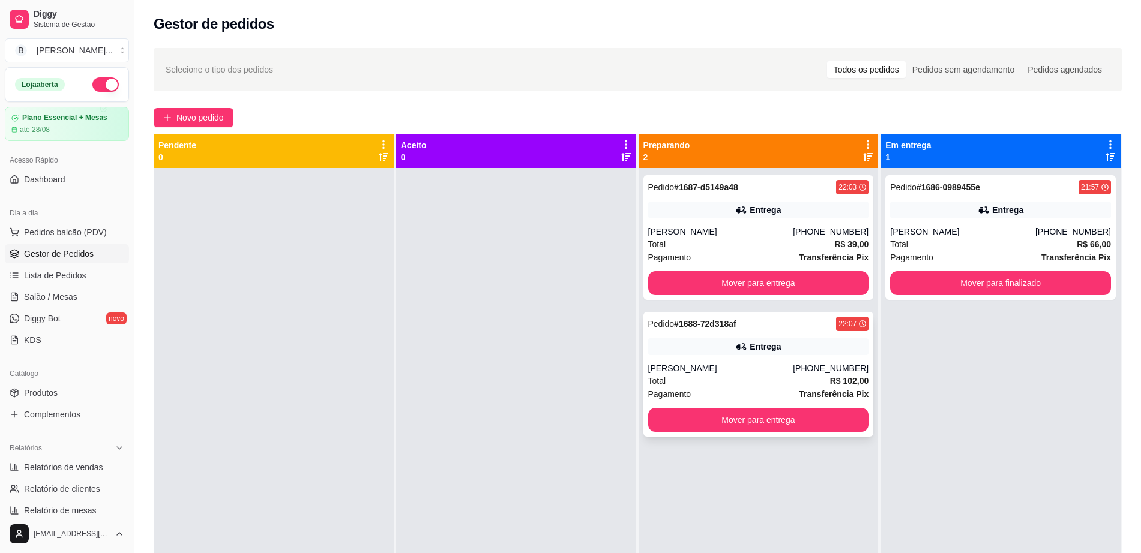
click at [764, 361] on div "Pedido # 1688-72d318af 22:07 Entrega [PERSON_NAME] [PHONE_NUMBER] Total R$ 102,…" at bounding box center [758, 374] width 230 height 125
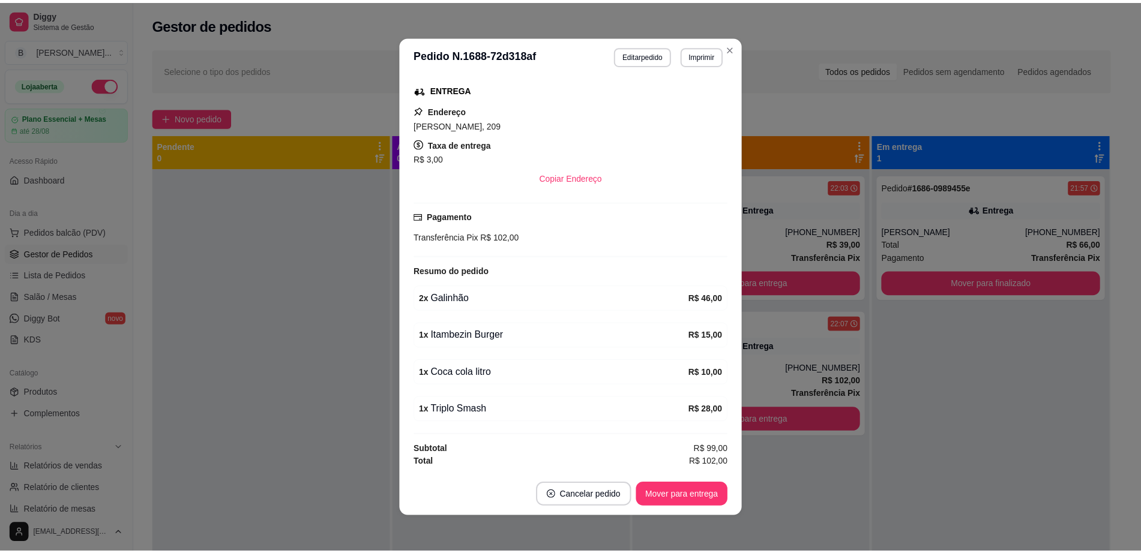
scroll to position [2, 0]
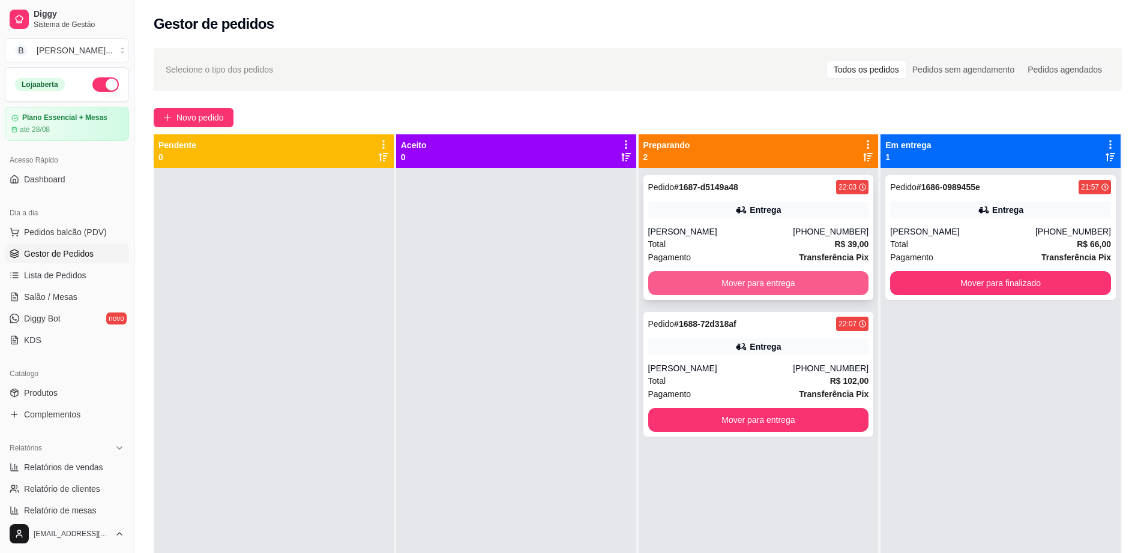
click at [680, 287] on button "Mover para entrega" at bounding box center [758, 283] width 221 height 24
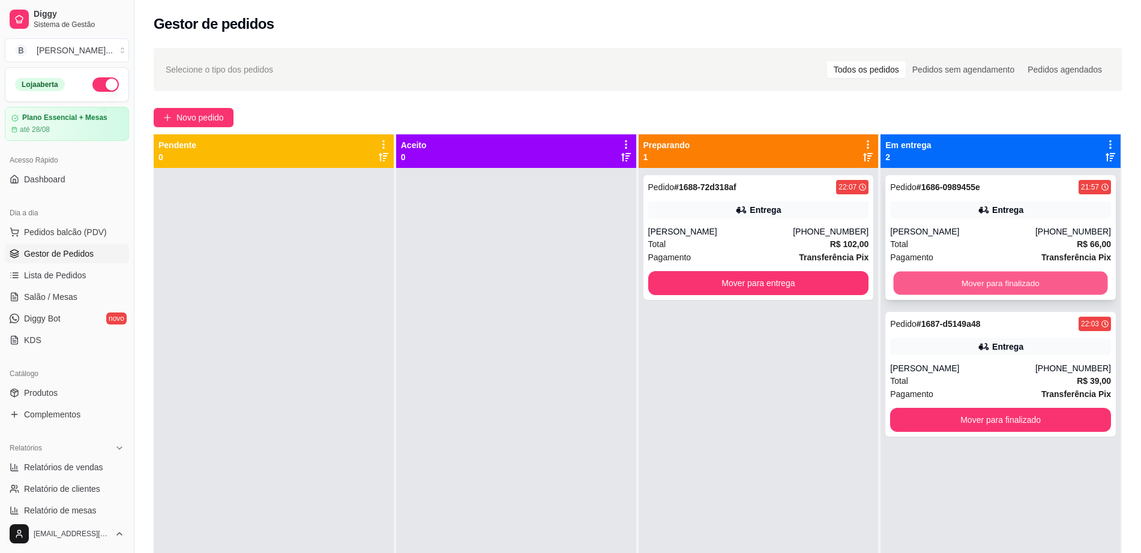
click at [995, 281] on button "Mover para finalizado" at bounding box center [1000, 283] width 214 height 23
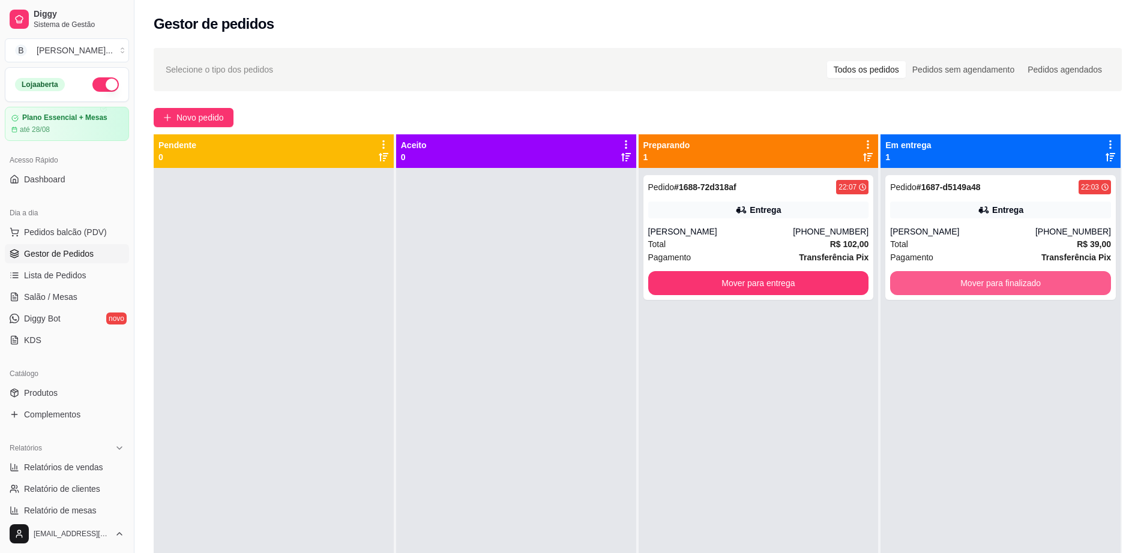
click at [995, 281] on button "Mover para finalizado" at bounding box center [1000, 283] width 221 height 24
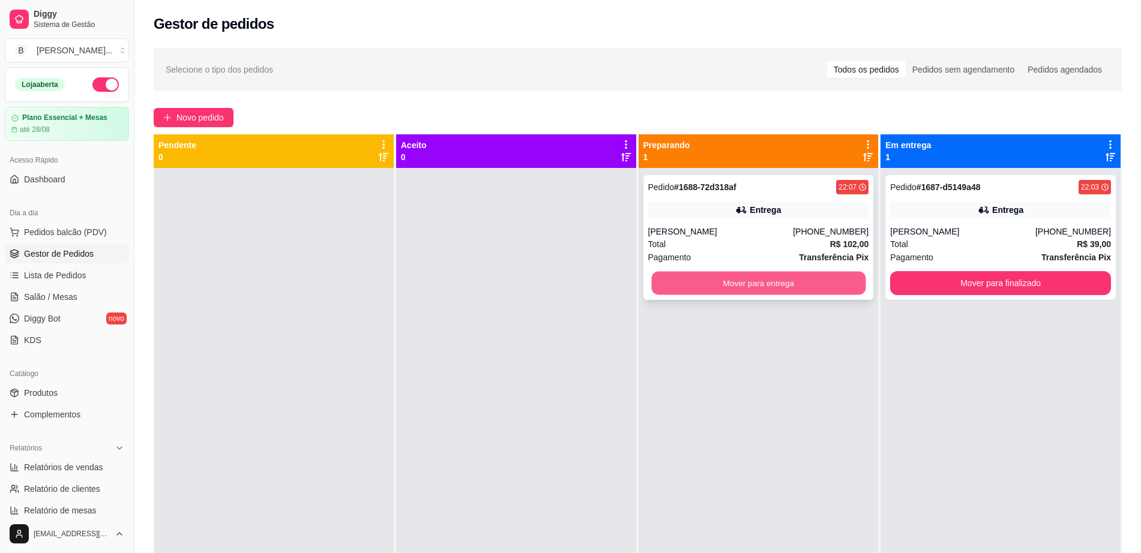
click at [730, 284] on button "Mover para entrega" at bounding box center [758, 283] width 214 height 23
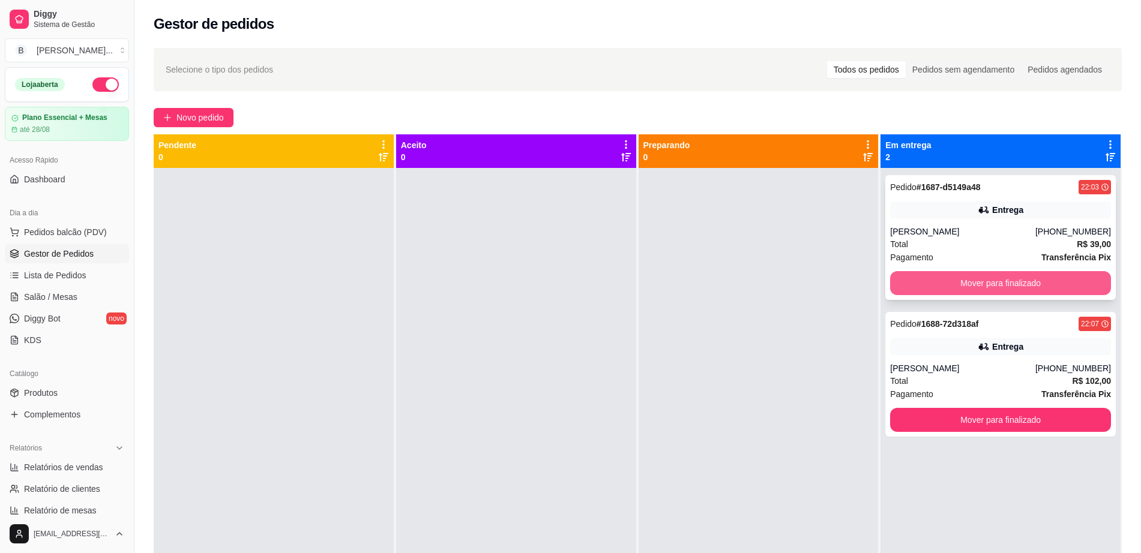
click at [1021, 283] on button "Mover para finalizado" at bounding box center [1000, 283] width 221 height 24
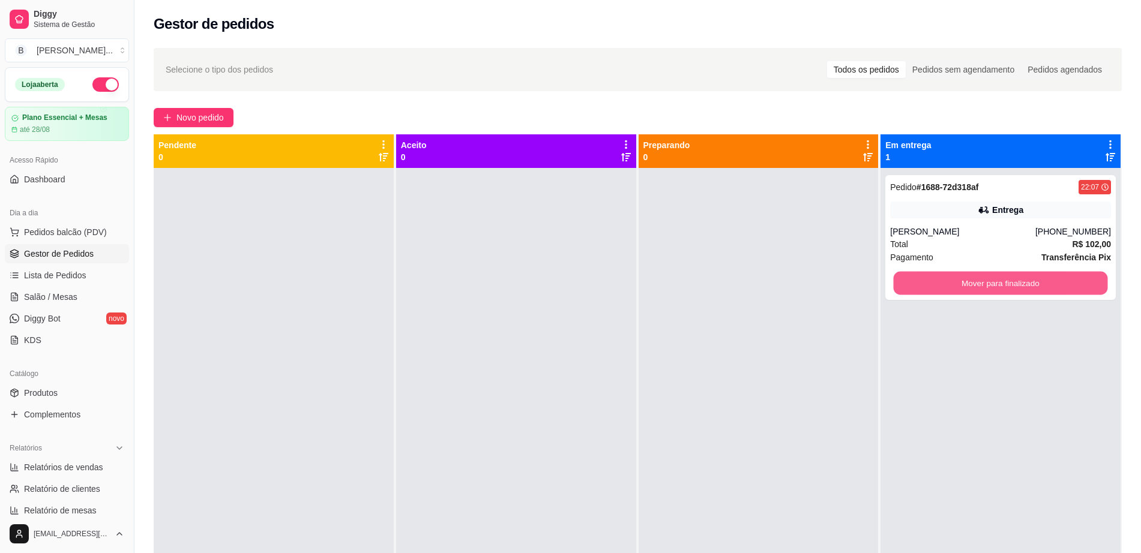
click at [1021, 283] on button "Mover para finalizado" at bounding box center [1000, 283] width 214 height 23
click at [1020, 283] on button "Mover para finalizado" at bounding box center [1000, 283] width 221 height 24
